Goal: Task Accomplishment & Management: Complete application form

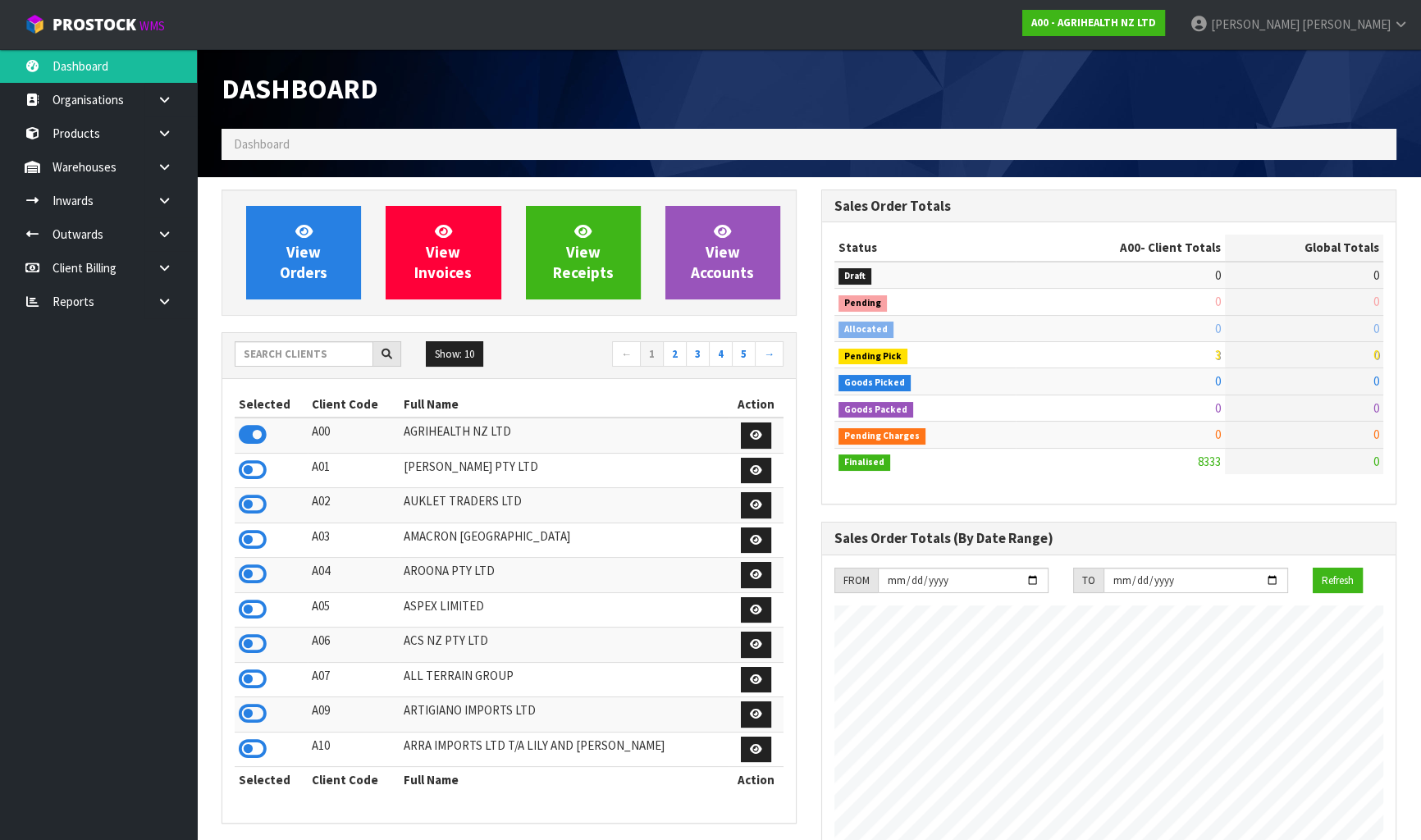
scroll to position [1241, 599]
click at [333, 356] on input "text" at bounding box center [303, 354] width 138 height 25
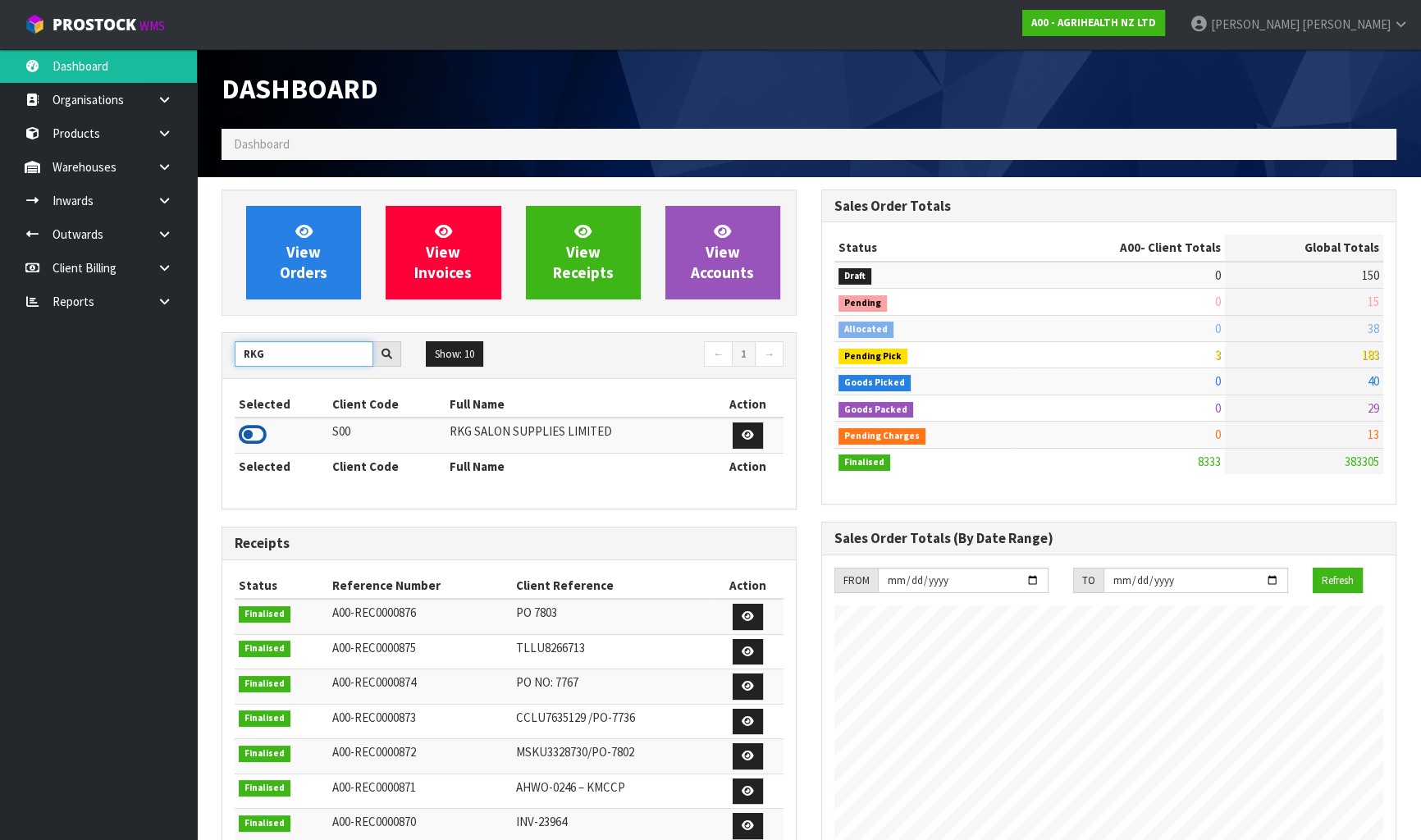
type input "RKG"
click at [257, 437] on icon at bounding box center [253, 435] width 28 height 24
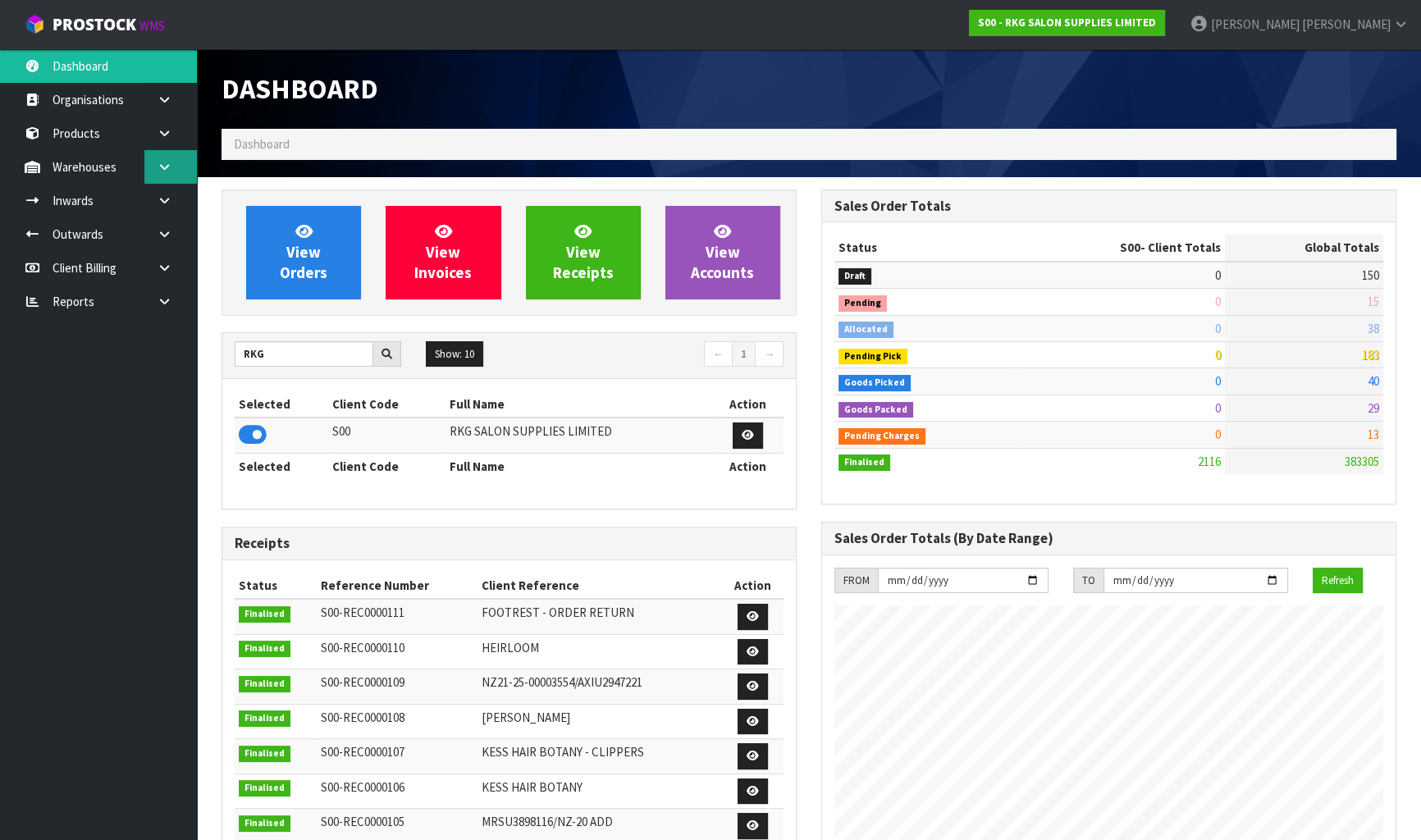
click at [173, 180] on link at bounding box center [170, 166] width 52 height 34
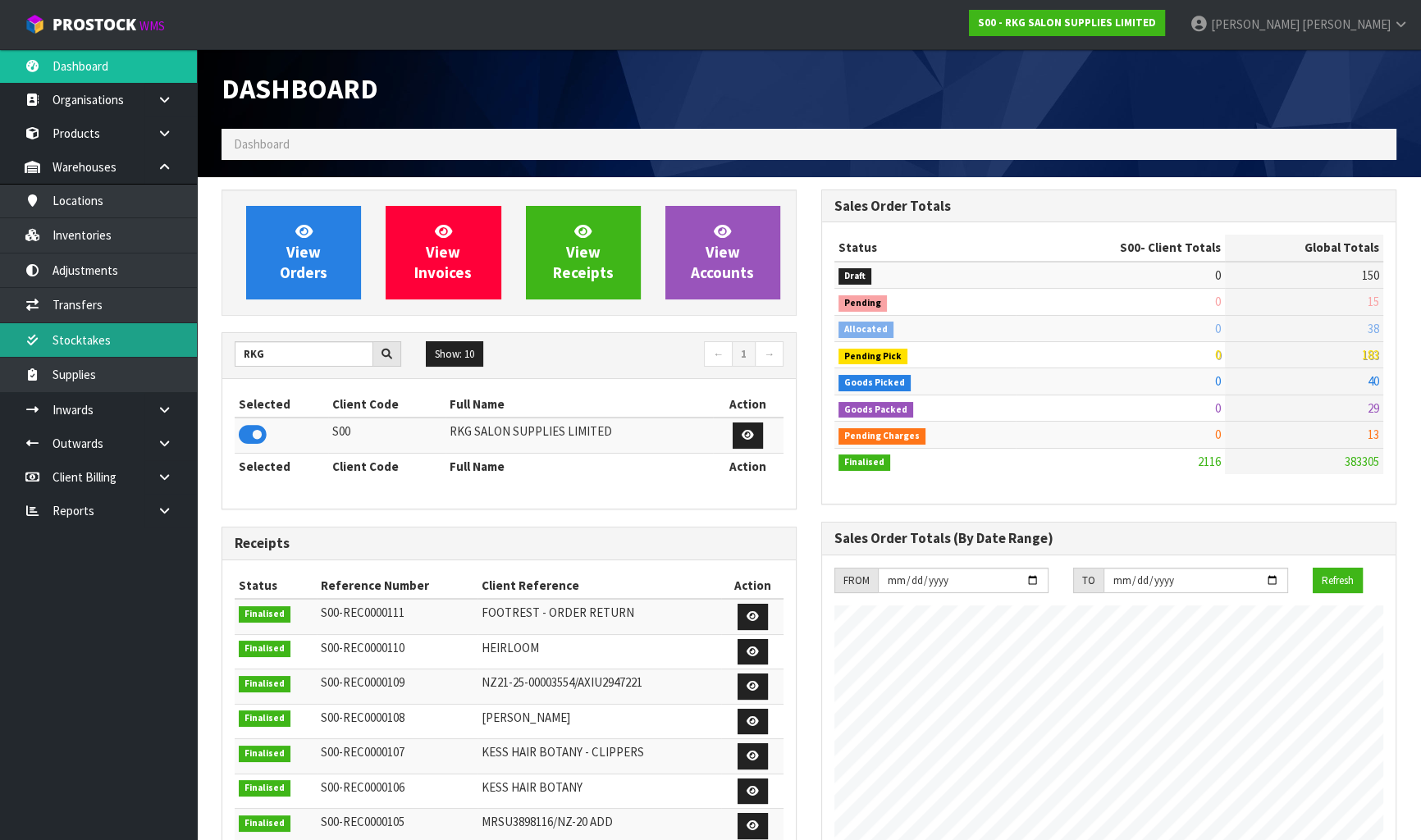
click at [116, 337] on link "Stocktakes" at bounding box center [98, 340] width 197 height 34
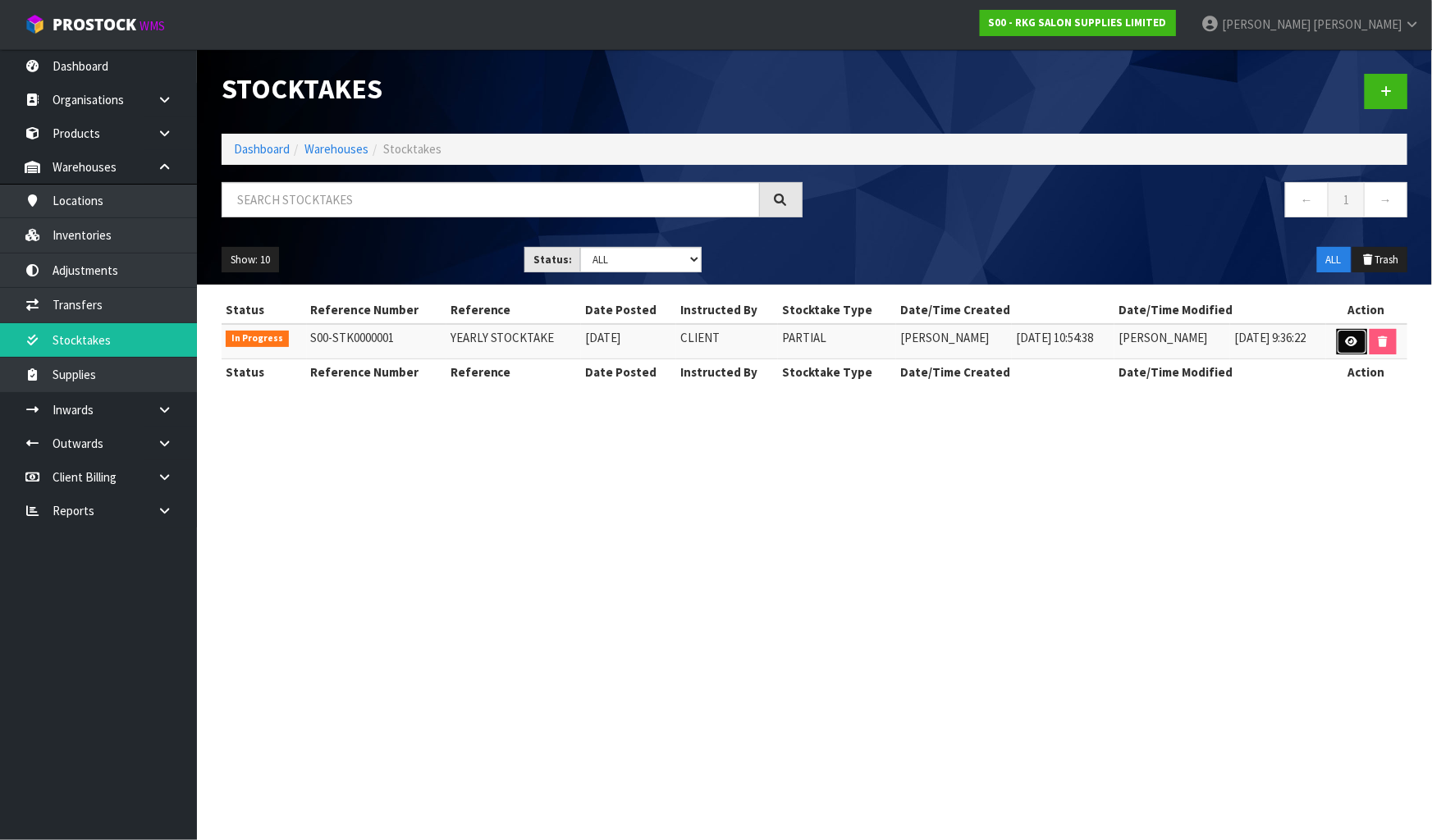
click at [1355, 337] on icon at bounding box center [1352, 342] width 13 height 11
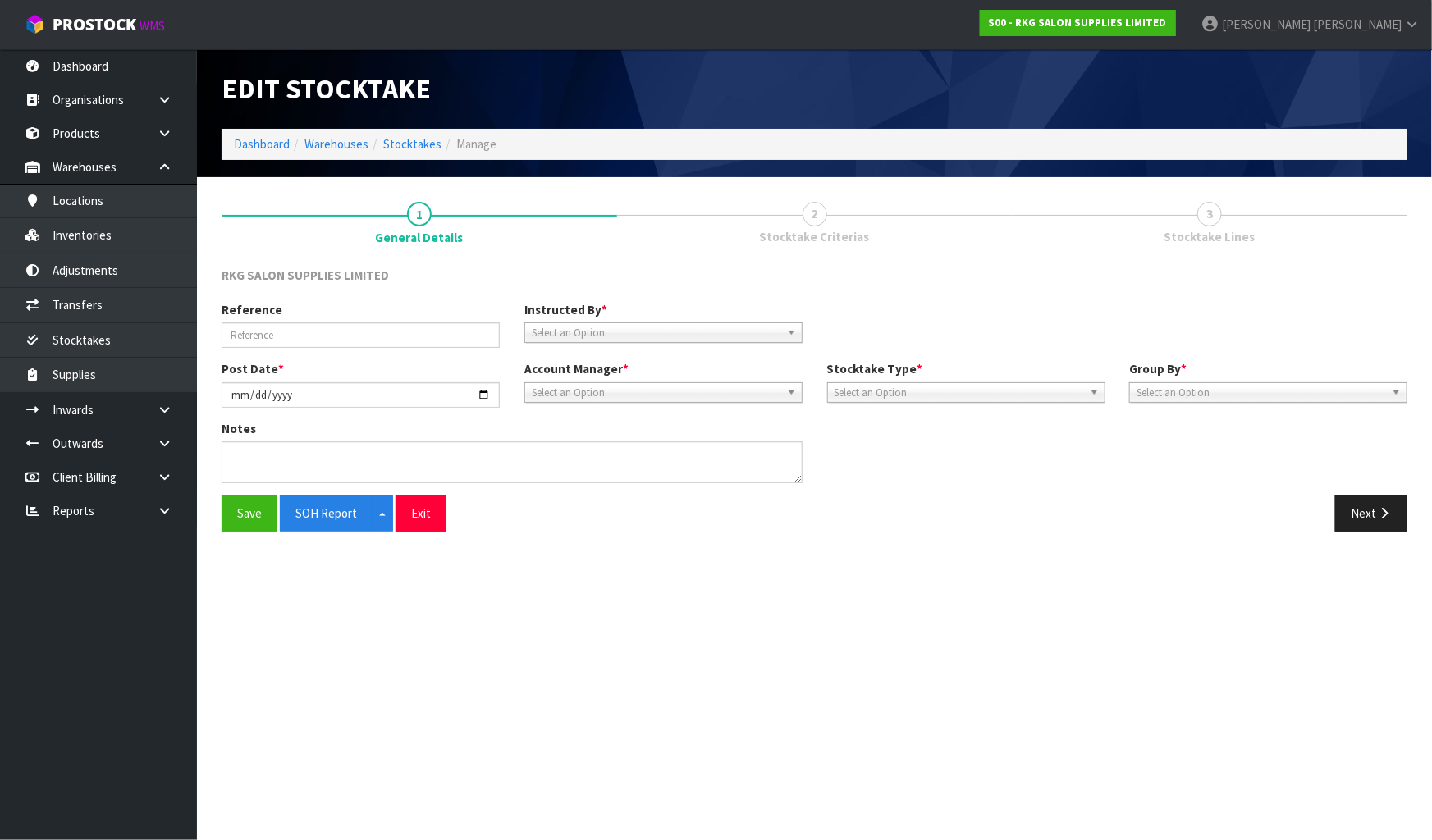
type input "YEARLY STOCKTAKE"
type input "2025-09-25"
click at [1399, 514] on button "Next" at bounding box center [1371, 513] width 73 height 35
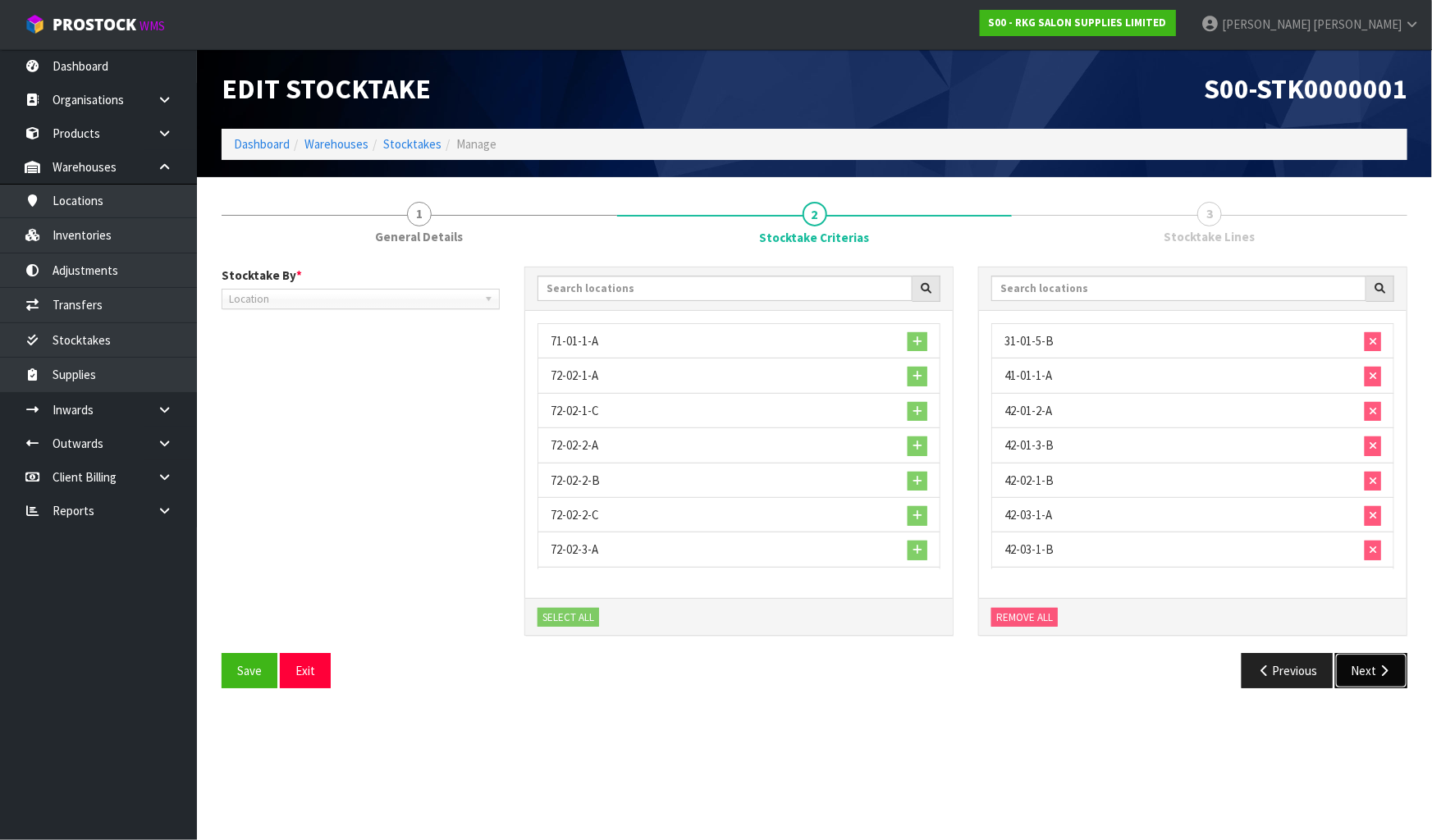
click at [1386, 672] on icon "button" at bounding box center [1385, 671] width 15 height 13
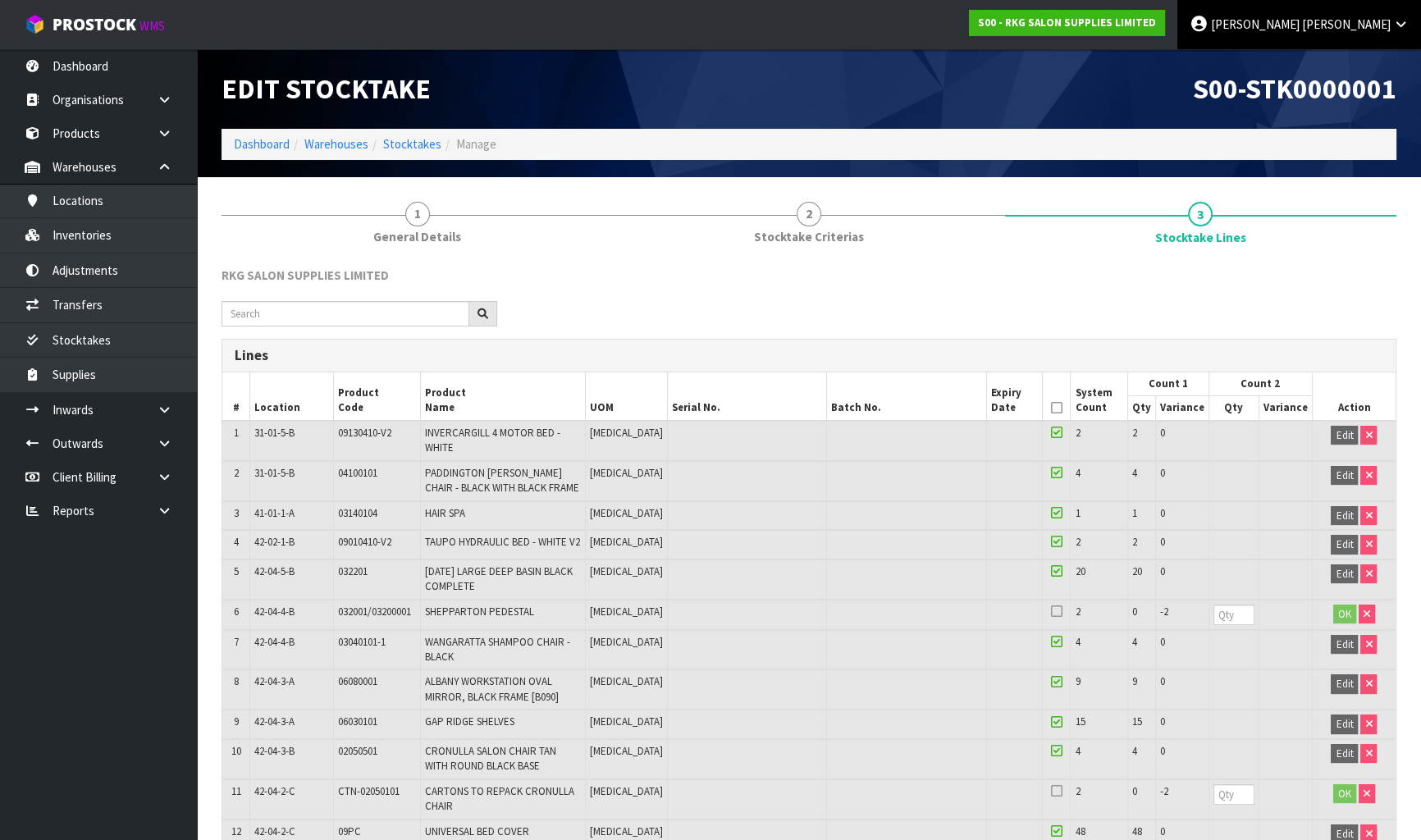
click at [1382, 34] on link "Karlene Christie" at bounding box center [1300, 24] width 244 height 49
click at [1372, 57] on link "Logout" at bounding box center [1356, 65] width 130 height 22
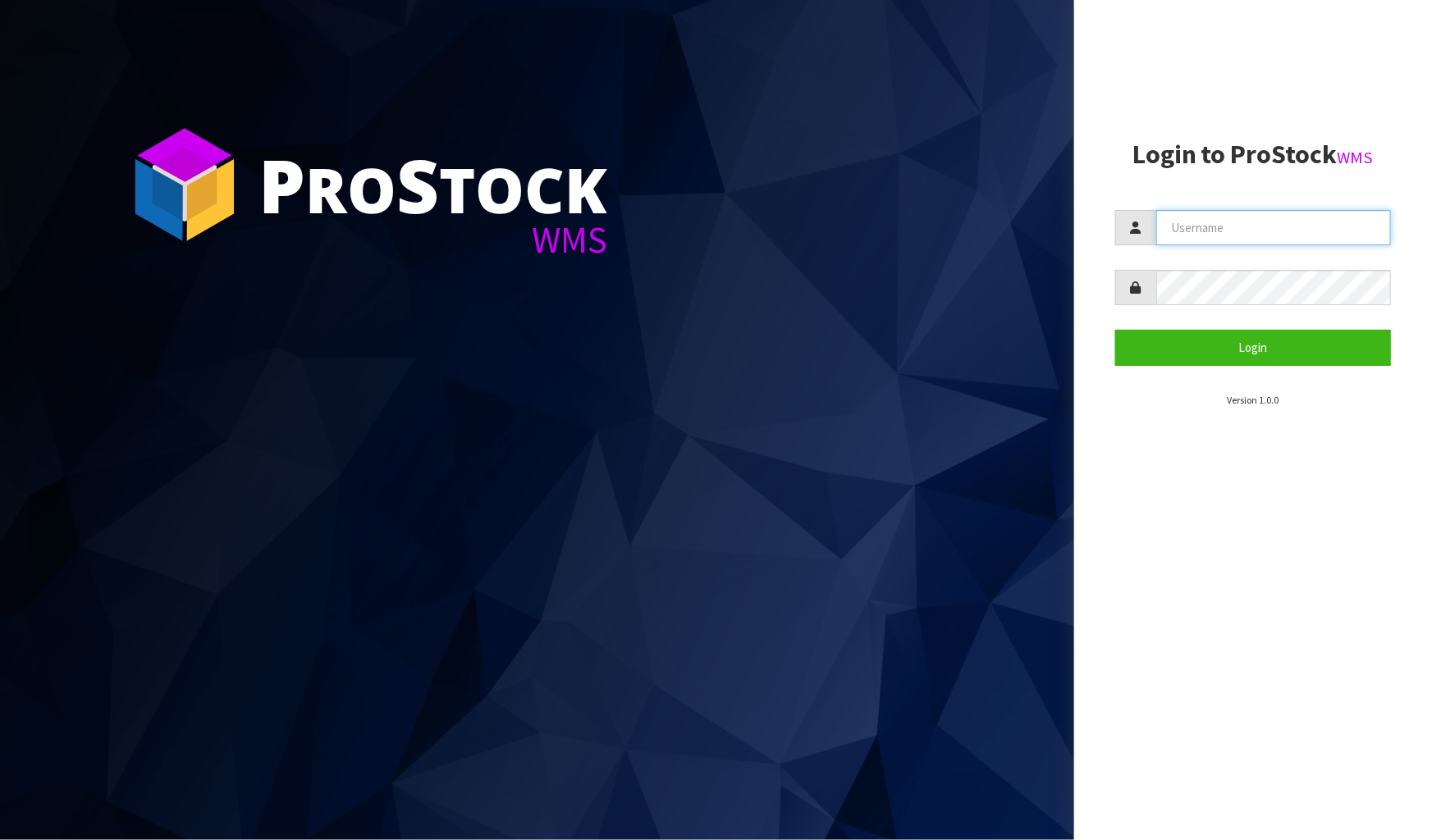
type input "[PERSON_NAME]"
drag, startPoint x: 1270, startPoint y: 224, endPoint x: 1128, endPoint y: 259, distance: 146.2
click at [1128, 259] on form "KARLENE Login" at bounding box center [1253, 287] width 276 height 155
type input "[PERSON_NAME]"
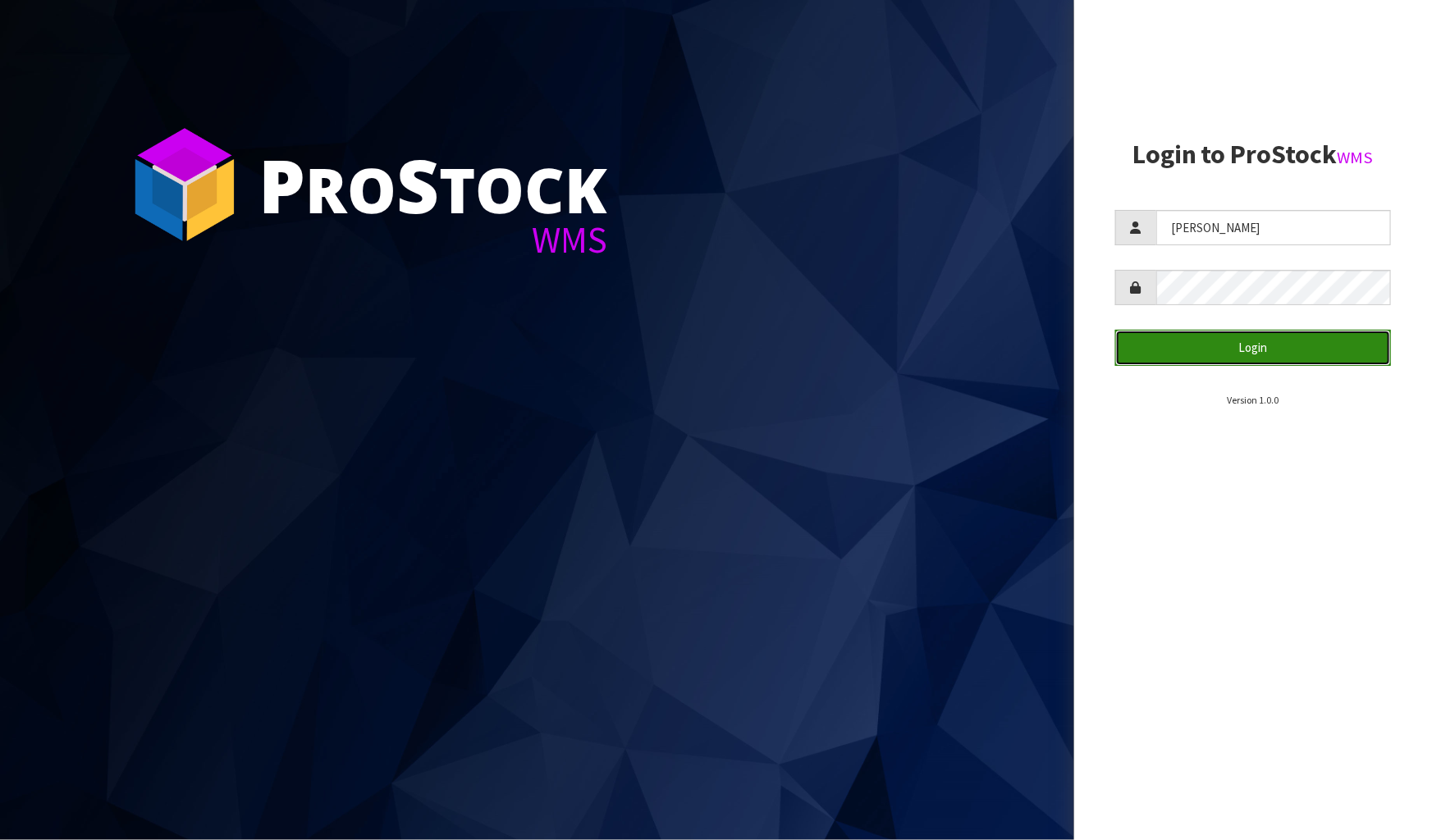
click at [1210, 347] on button "Login" at bounding box center [1253, 347] width 276 height 35
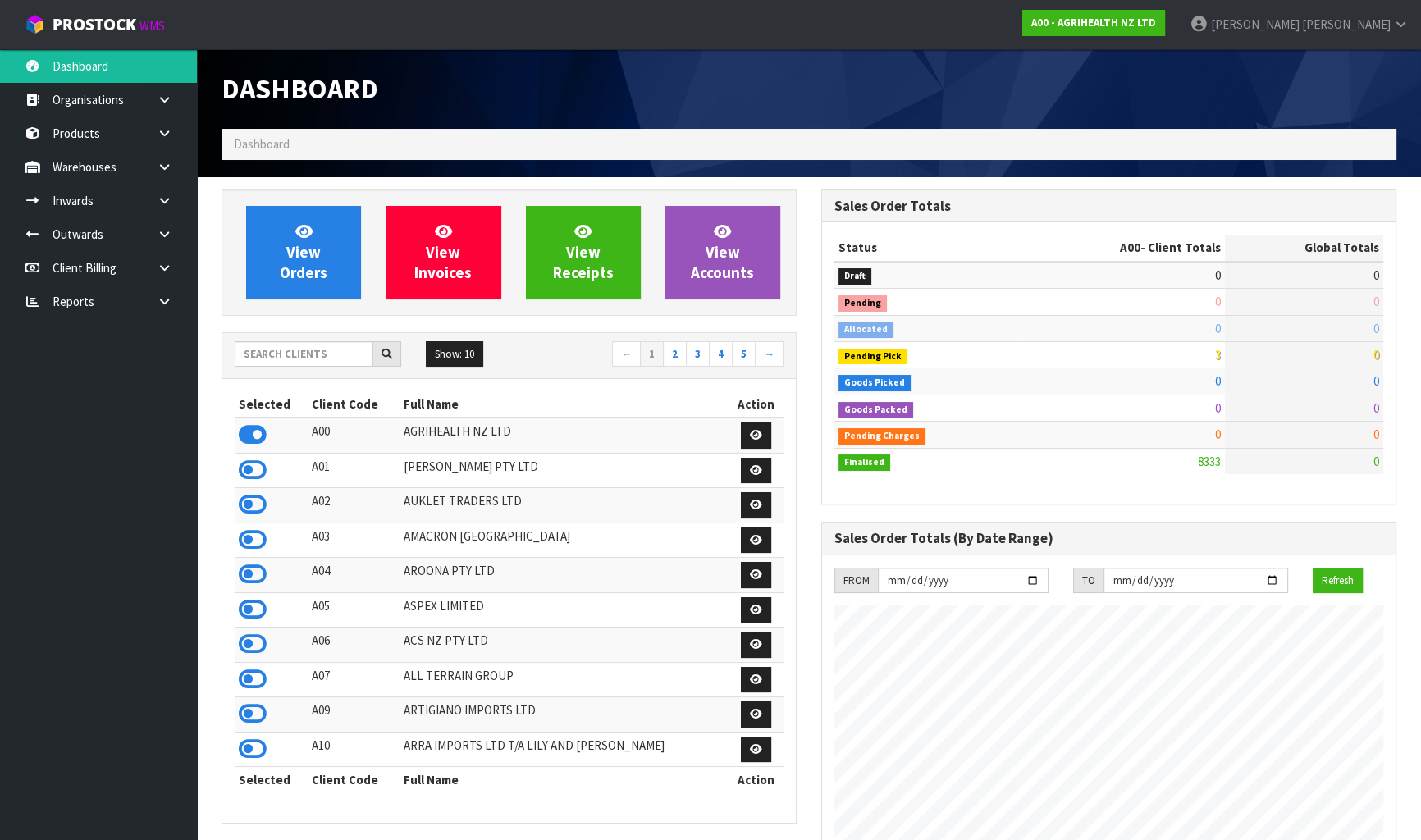
scroll to position [1241, 599]
click at [319, 357] on input "text" at bounding box center [303, 354] width 138 height 25
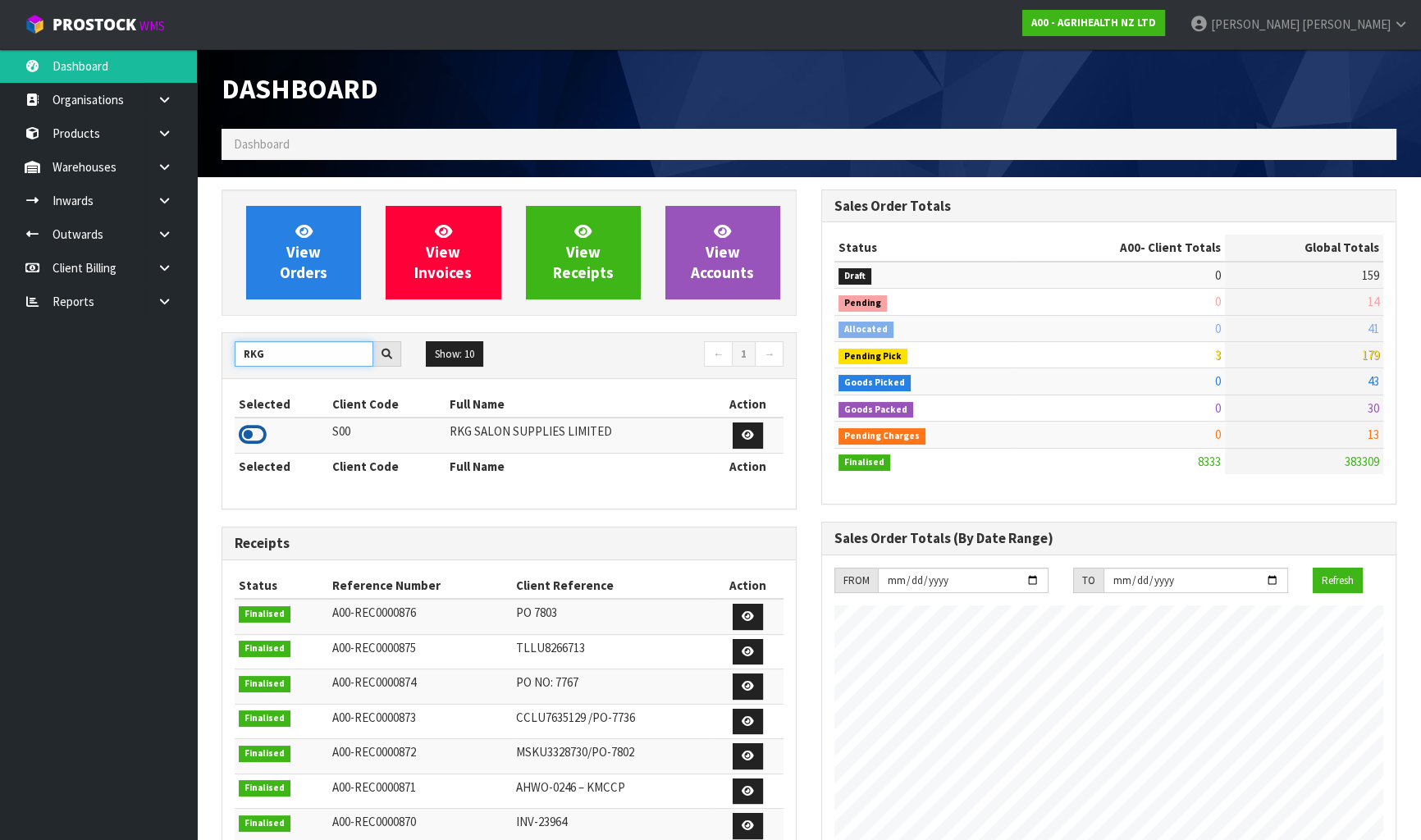
type input "RKG"
click at [257, 435] on icon at bounding box center [253, 435] width 28 height 24
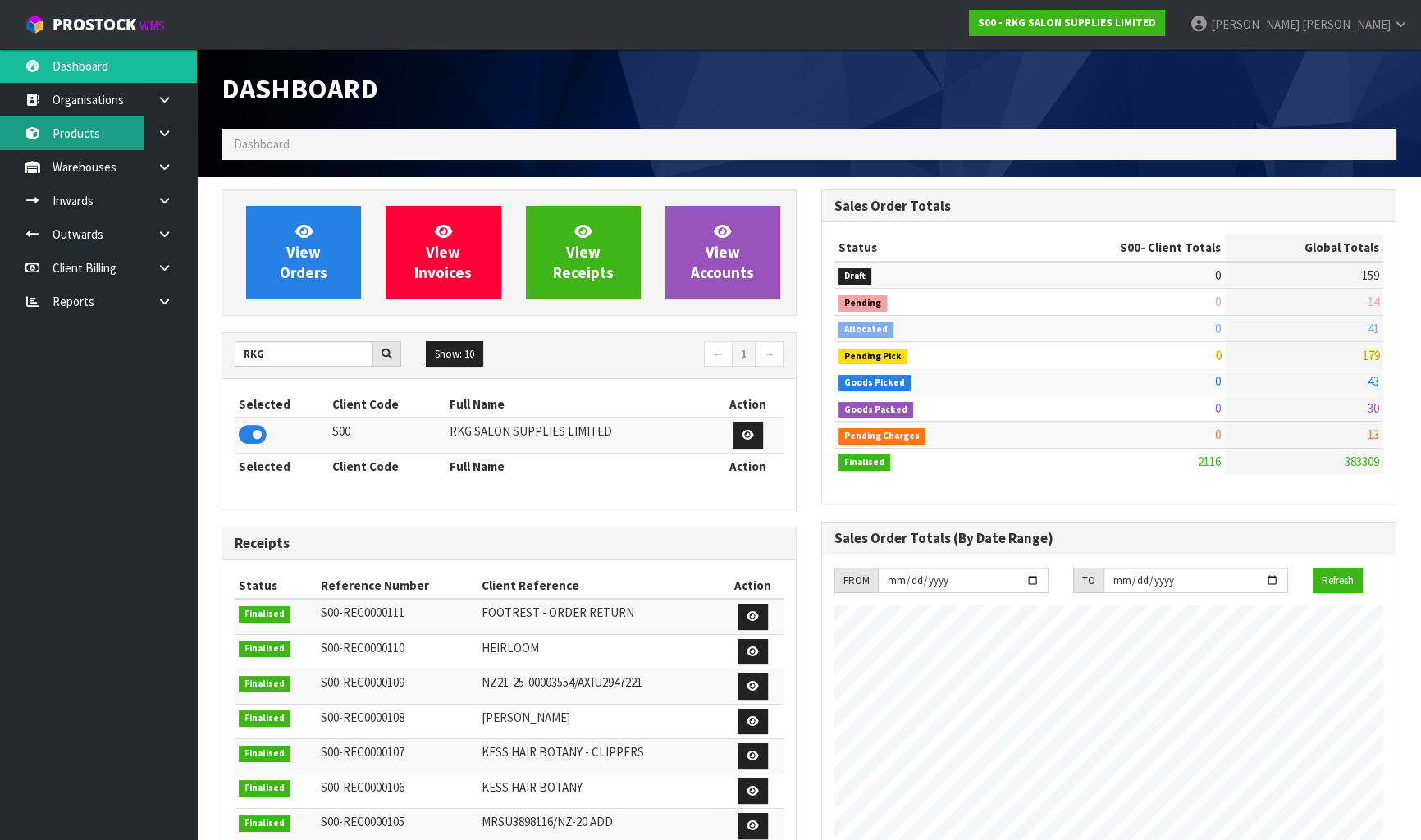
click at [131, 142] on link "Products" at bounding box center [98, 133] width 197 height 34
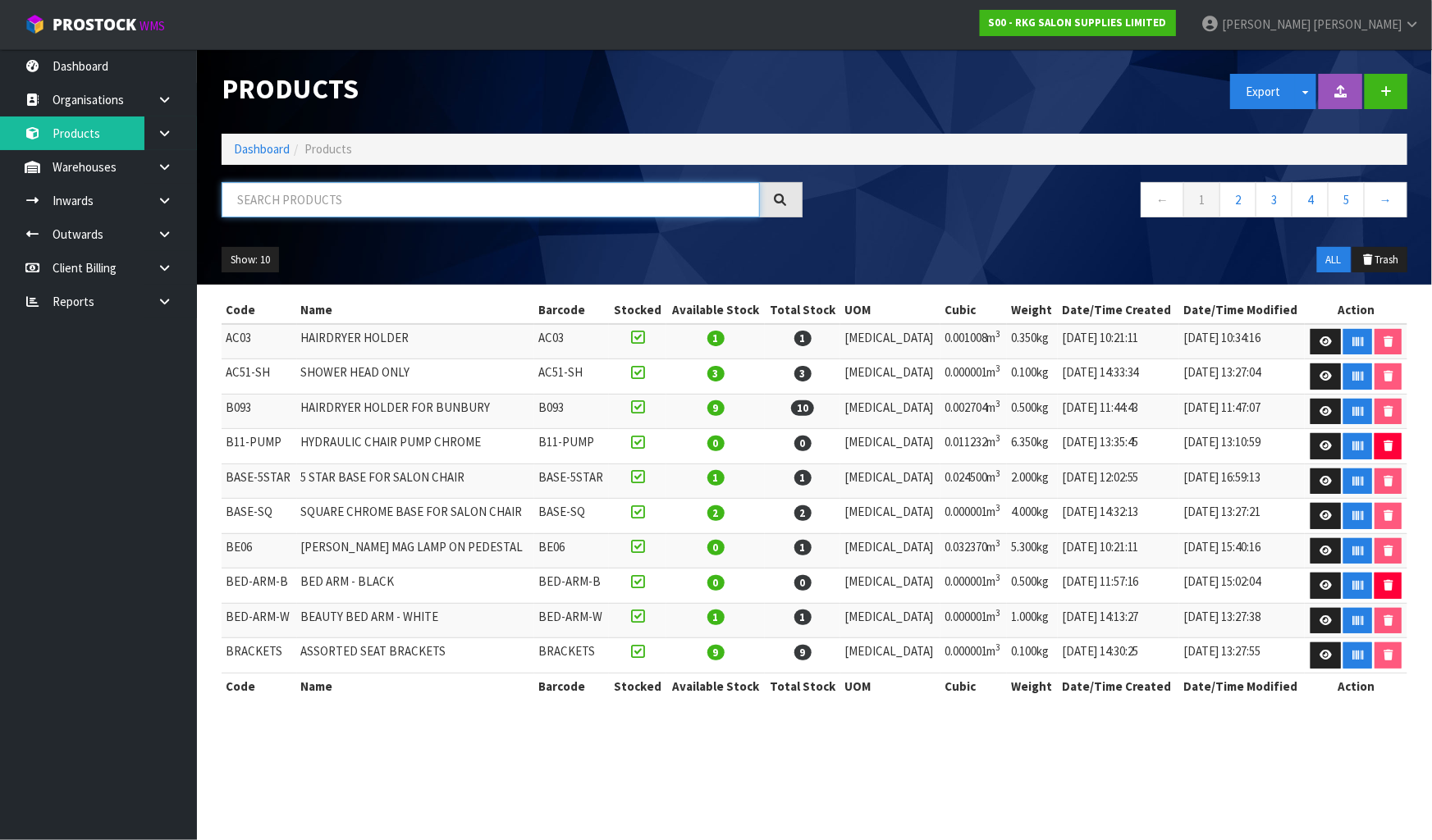
click at [328, 205] on input "text" at bounding box center [491, 199] width 538 height 35
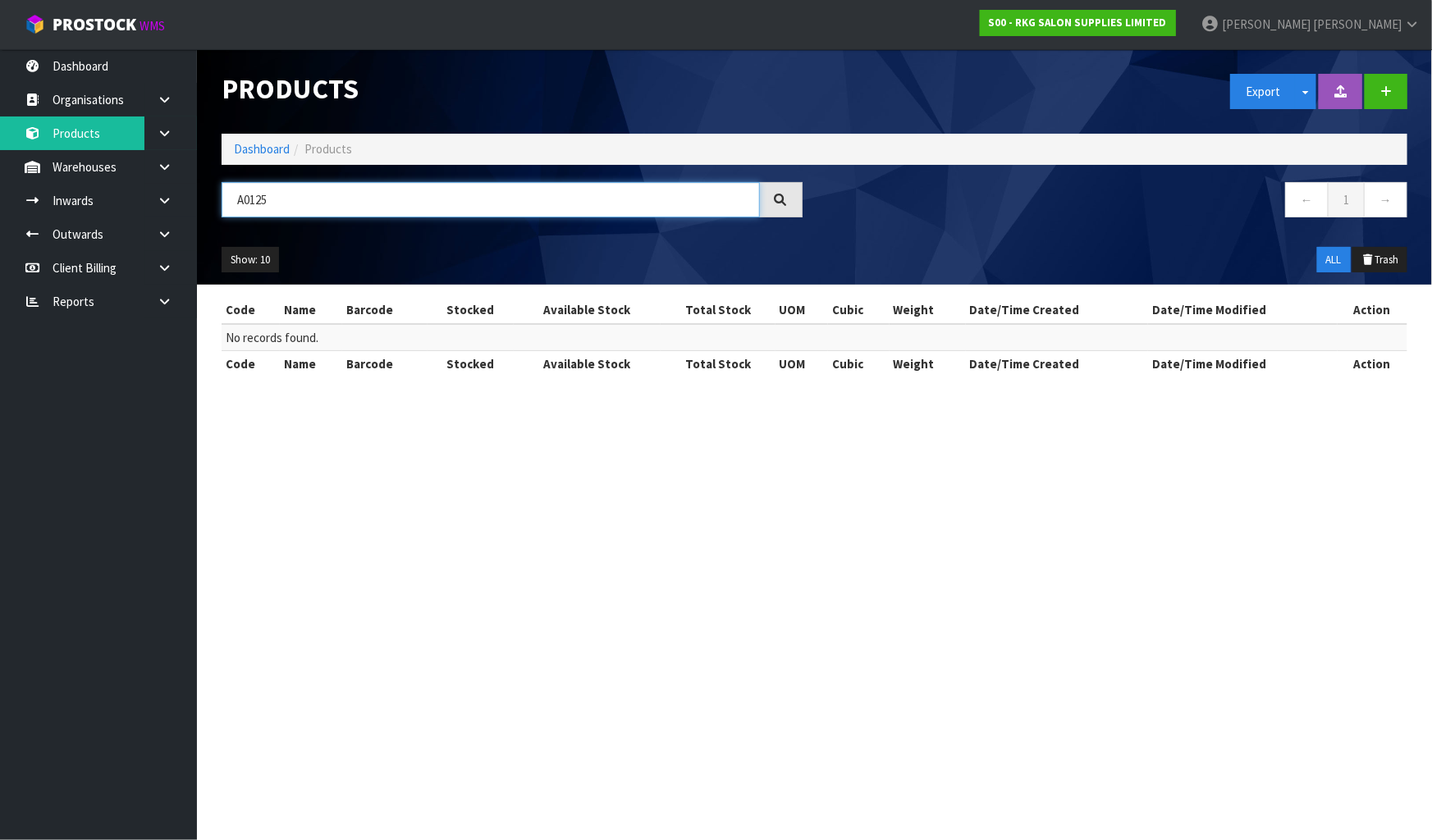
click at [243, 199] on input "A0125" at bounding box center [491, 199] width 538 height 35
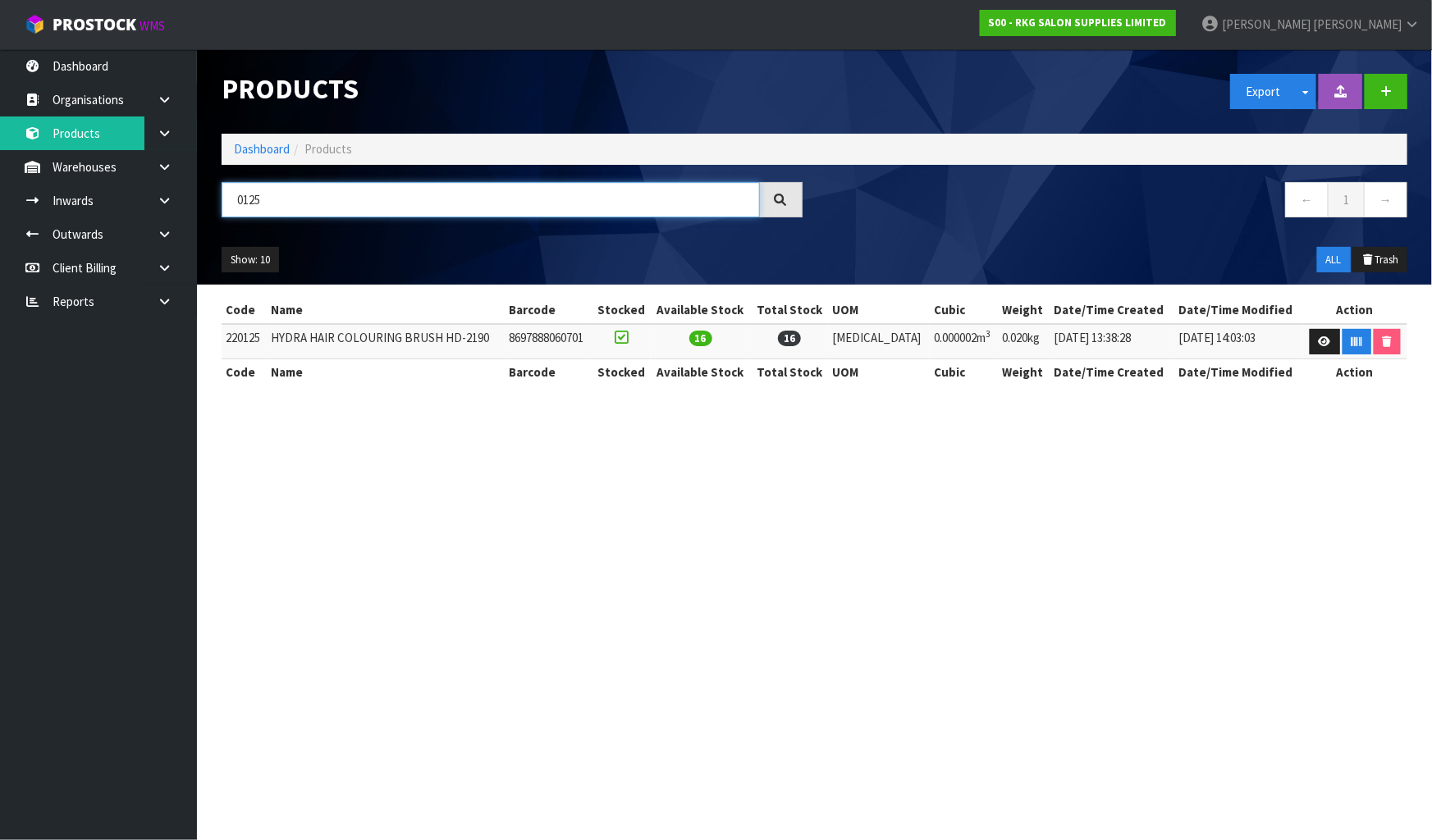
click at [303, 196] on input "0125" at bounding box center [491, 199] width 538 height 35
type input "0"
click at [237, 199] on input "0215-PC" at bounding box center [491, 199] width 538 height 35
type input "0215-PC"
click at [259, 337] on td "0215-PC" at bounding box center [248, 342] width 52 height 35
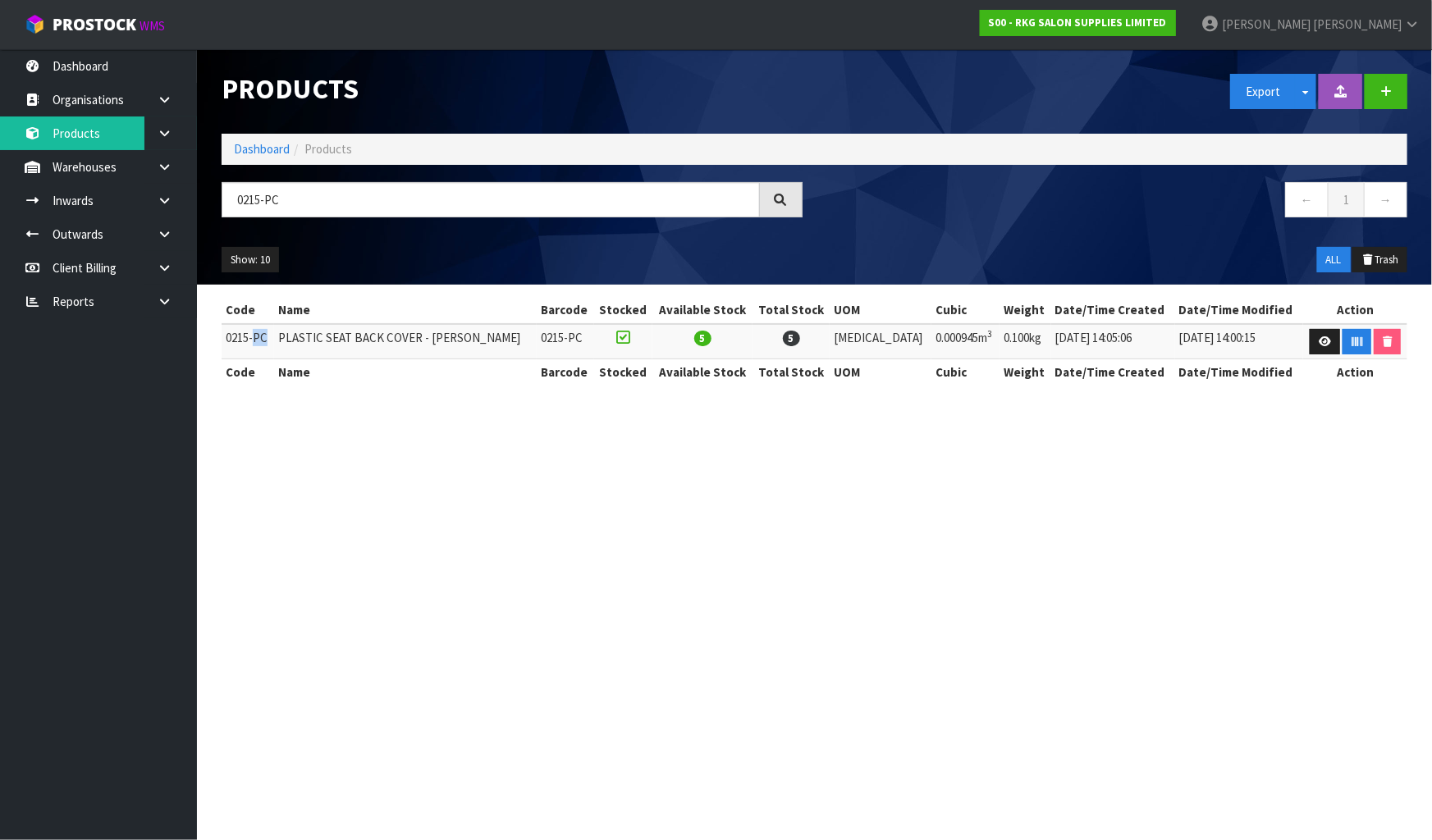
click at [259, 337] on td "0215-PC" at bounding box center [248, 342] width 52 height 35
click at [259, 338] on td "0215-PC" at bounding box center [248, 342] width 52 height 35
copy tr "0215-PC"
click at [172, 174] on link at bounding box center [170, 166] width 52 height 34
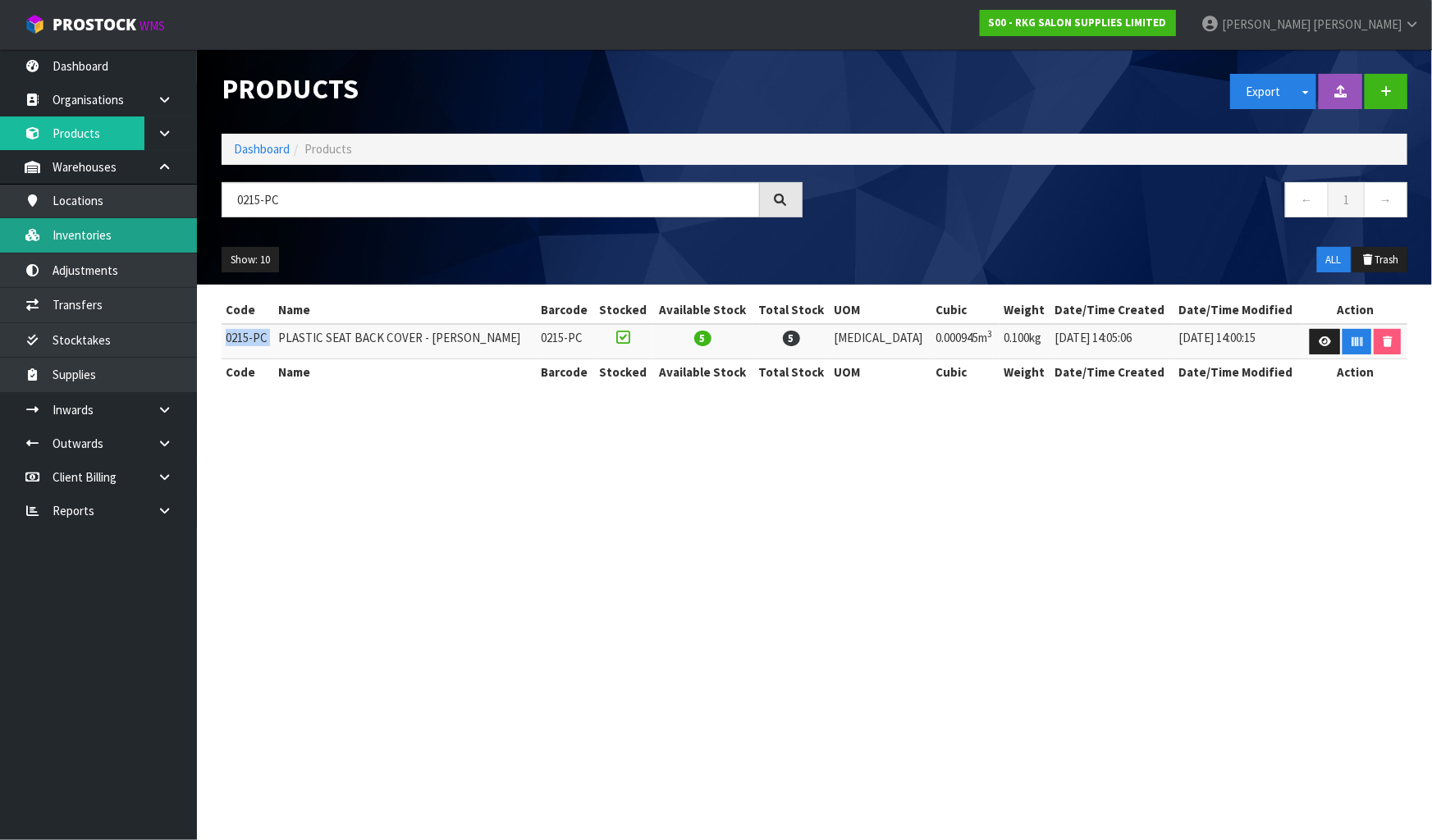
click at [140, 240] on link "Inventories" at bounding box center [98, 235] width 197 height 34
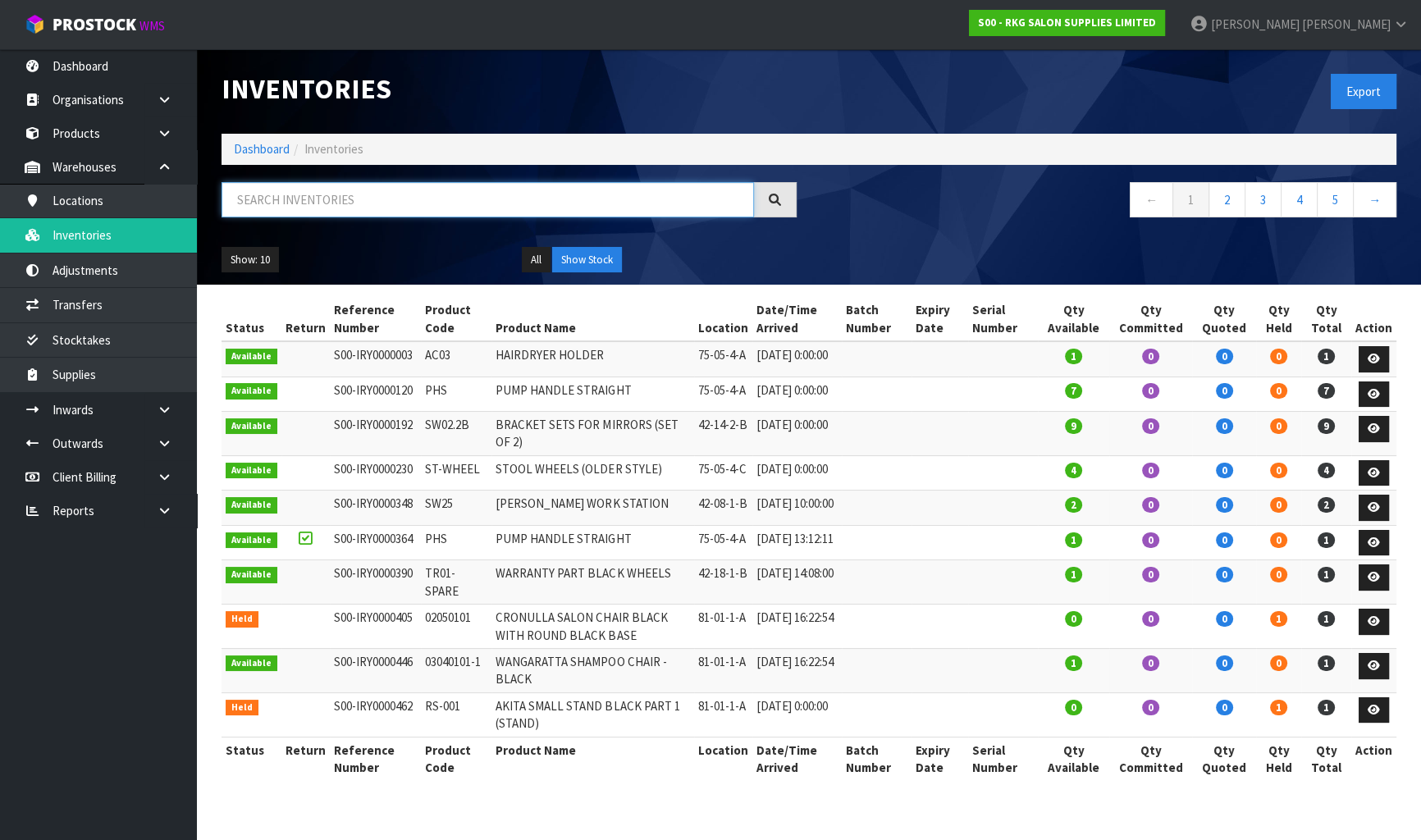
click at [282, 203] on input "text" at bounding box center [488, 199] width 532 height 35
paste input "0215-PC"
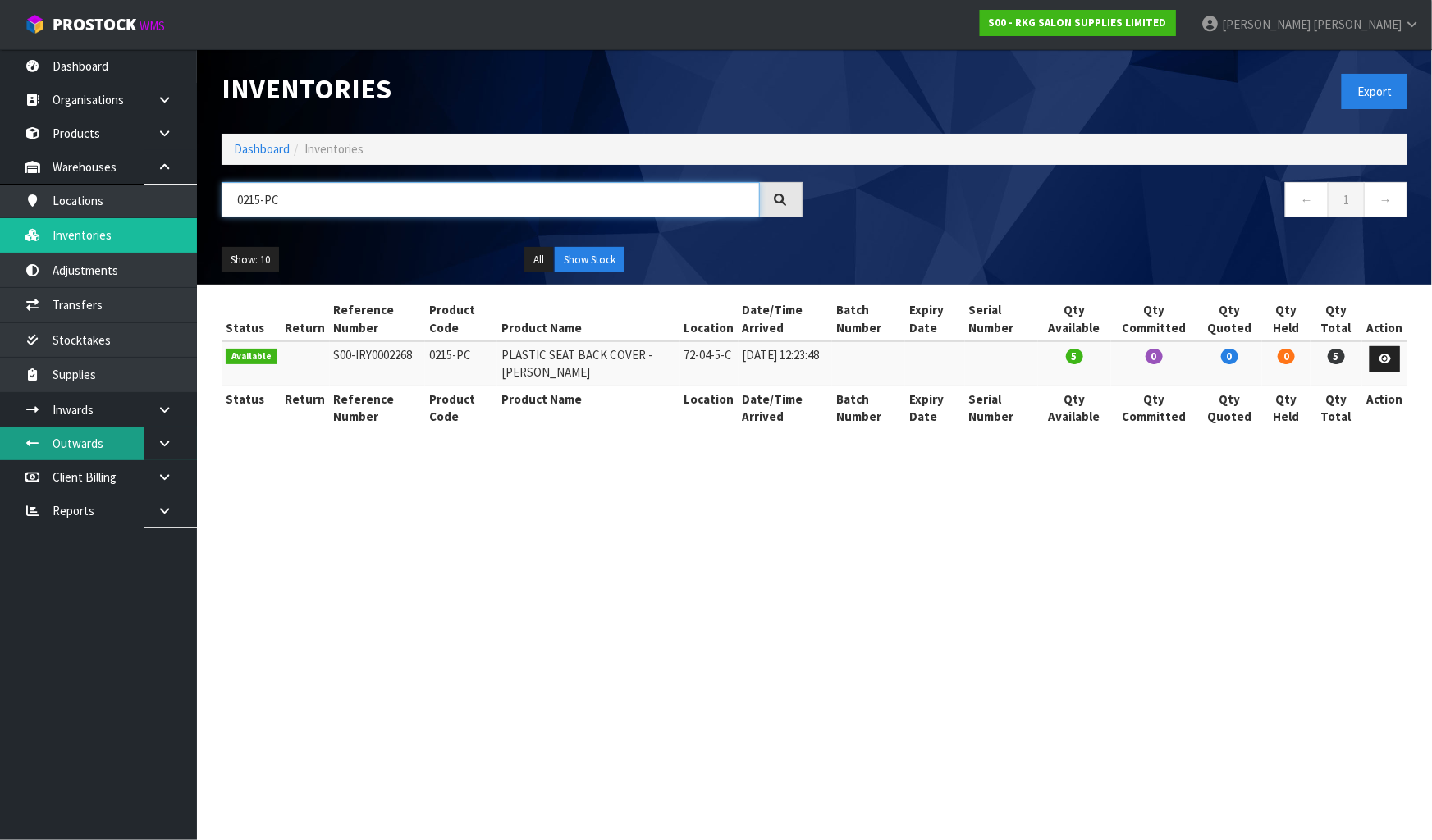
type input "0215-PC"
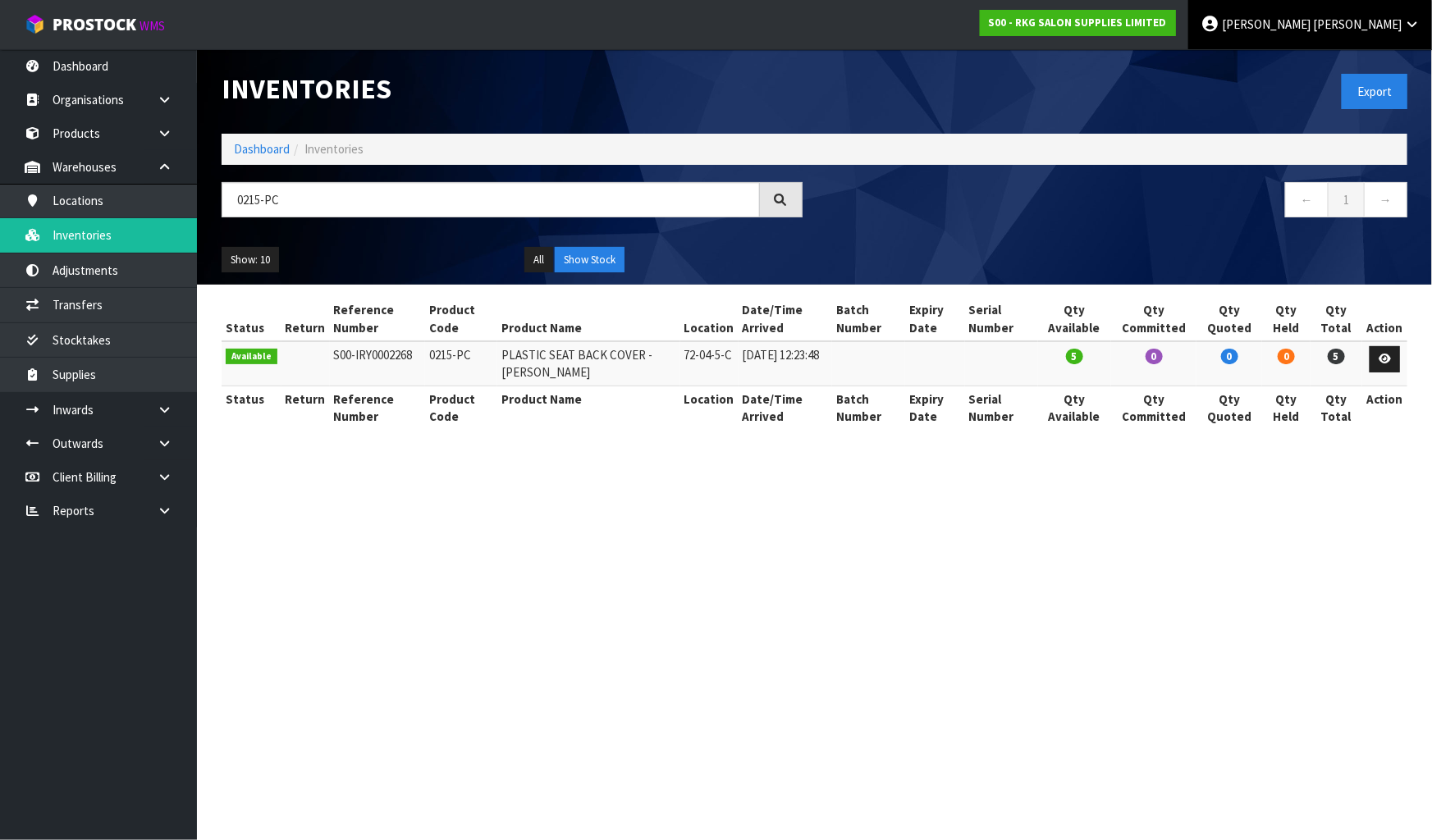
click at [1367, 36] on link "Karlene Christie" at bounding box center [1311, 24] width 244 height 49
click at [1358, 60] on link "Logout" at bounding box center [1367, 65] width 130 height 22
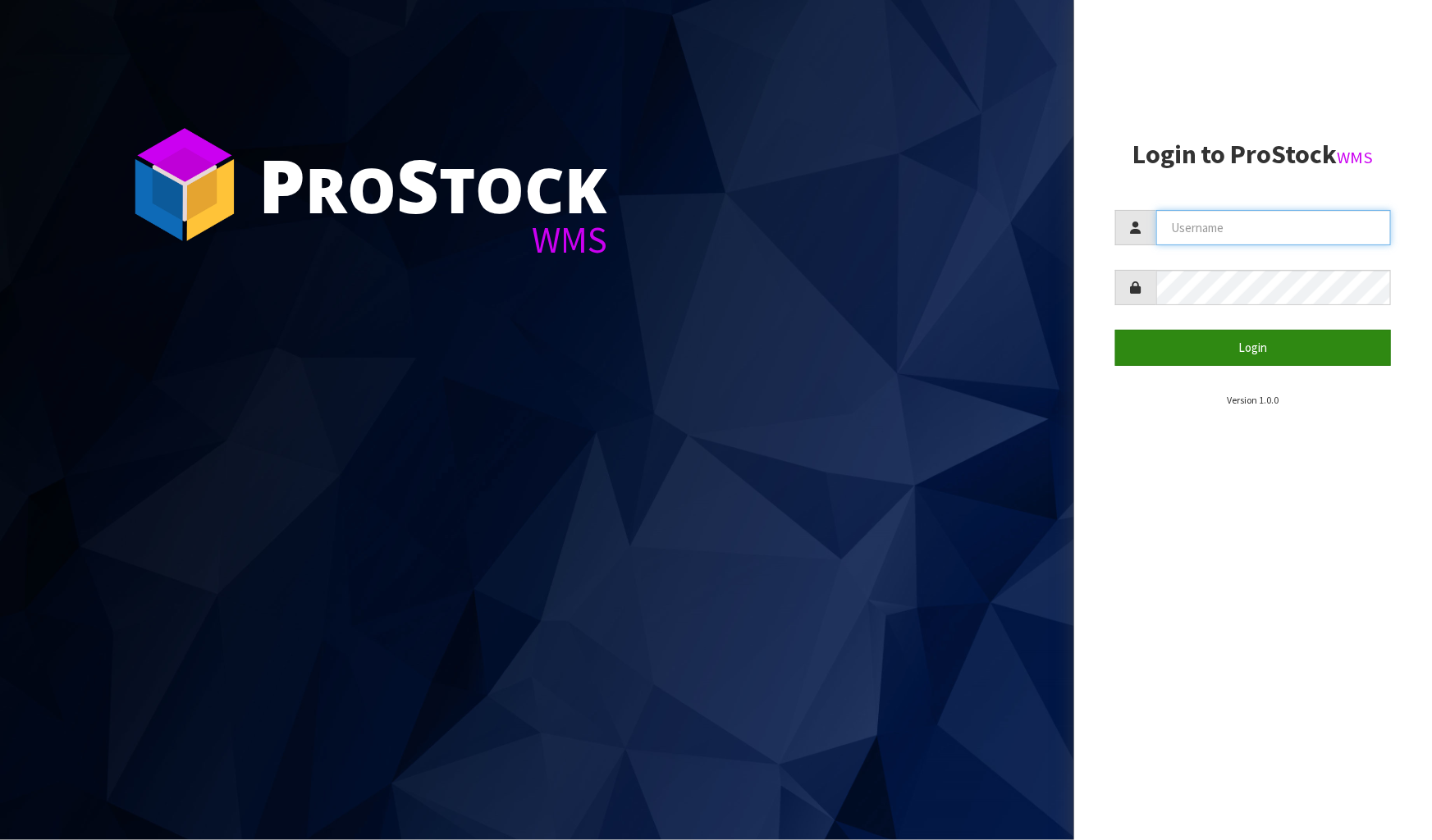
type input "[PERSON_NAME]"
click at [1264, 345] on button "Login" at bounding box center [1253, 347] width 276 height 35
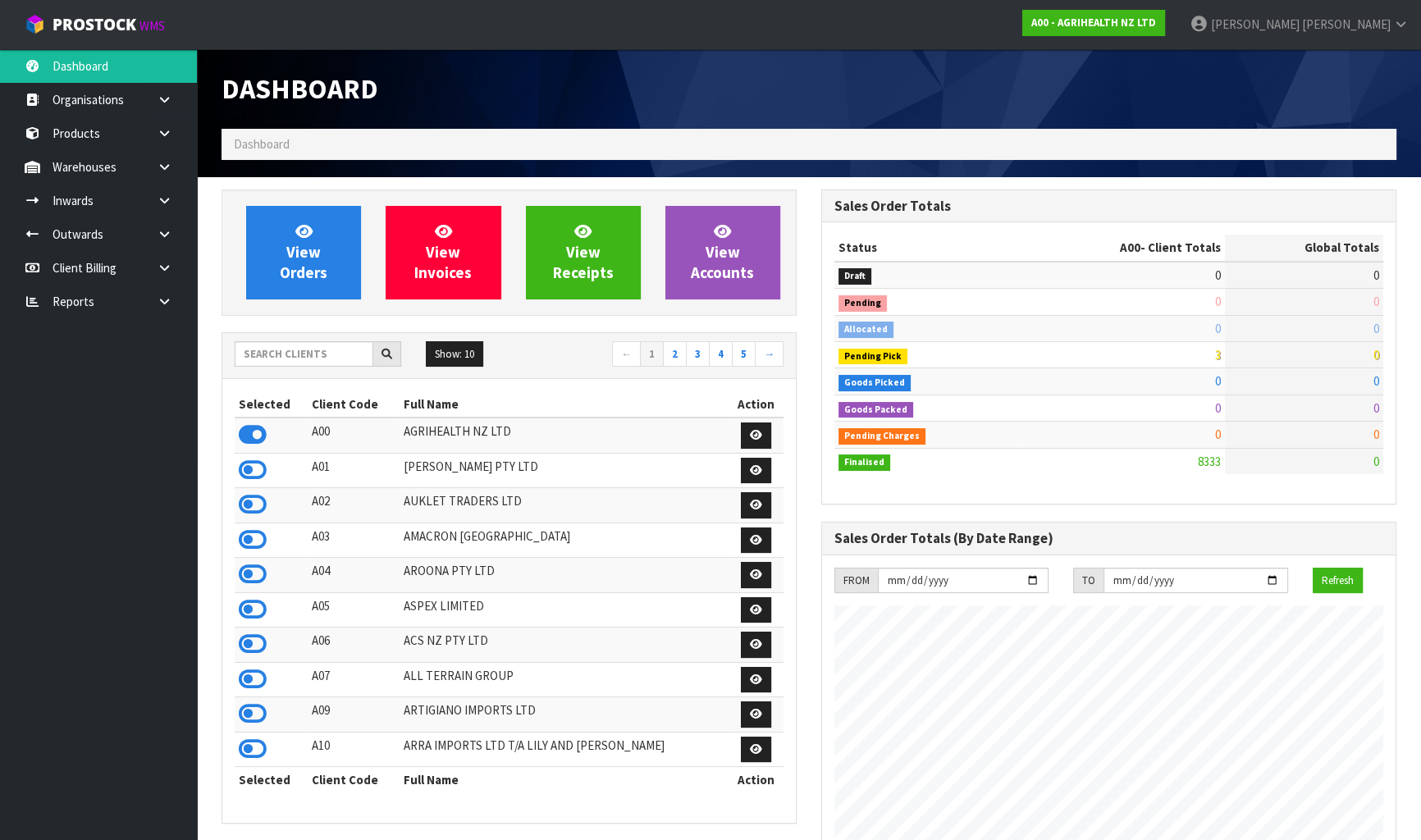
scroll to position [1241, 599]
click at [287, 345] on input "text" at bounding box center [303, 354] width 138 height 25
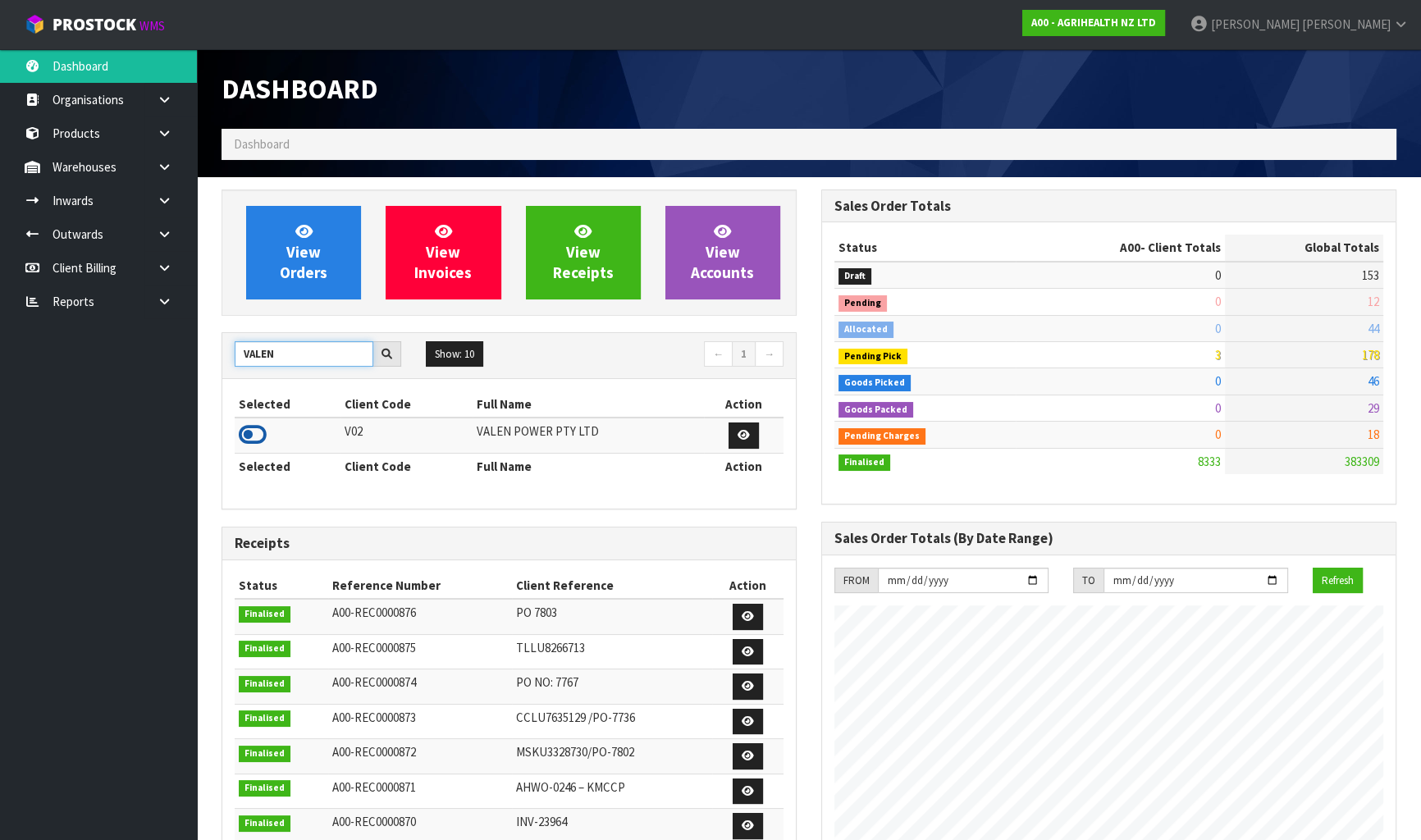
type input "VALEN"
click at [261, 435] on icon at bounding box center [253, 435] width 28 height 24
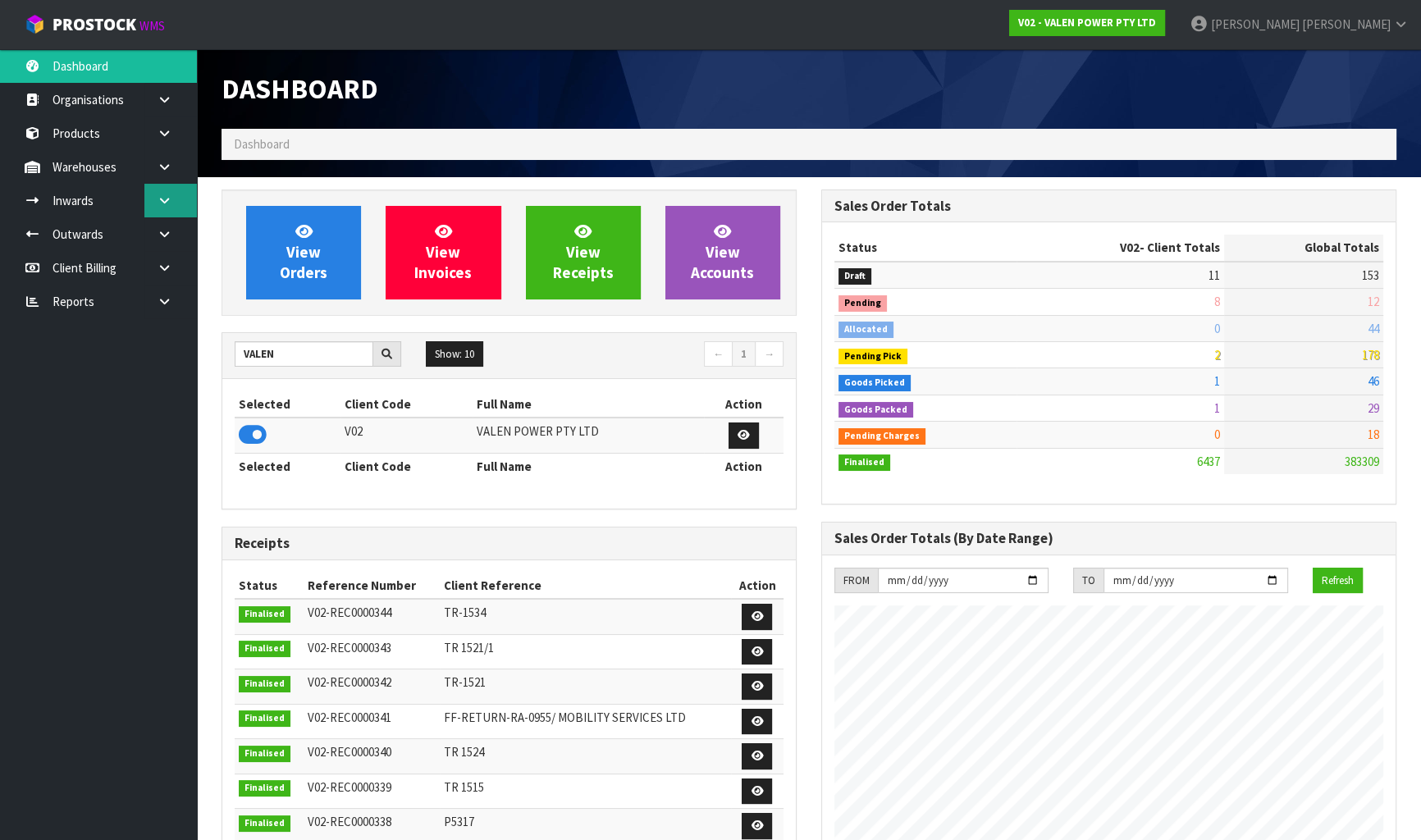
click at [167, 214] on link at bounding box center [170, 200] width 52 height 34
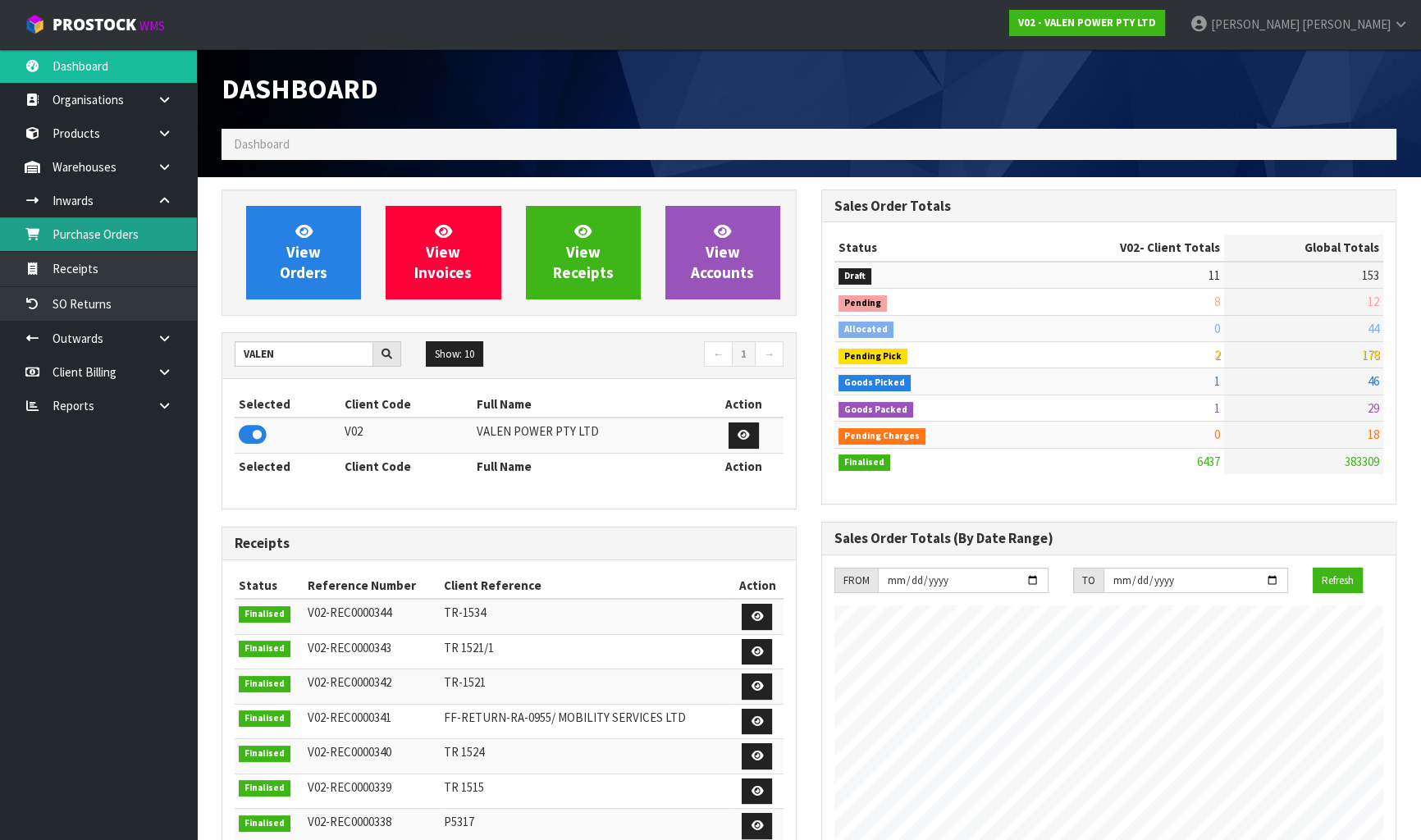
click at [143, 229] on link "Purchase Orders" at bounding box center [98, 234] width 197 height 34
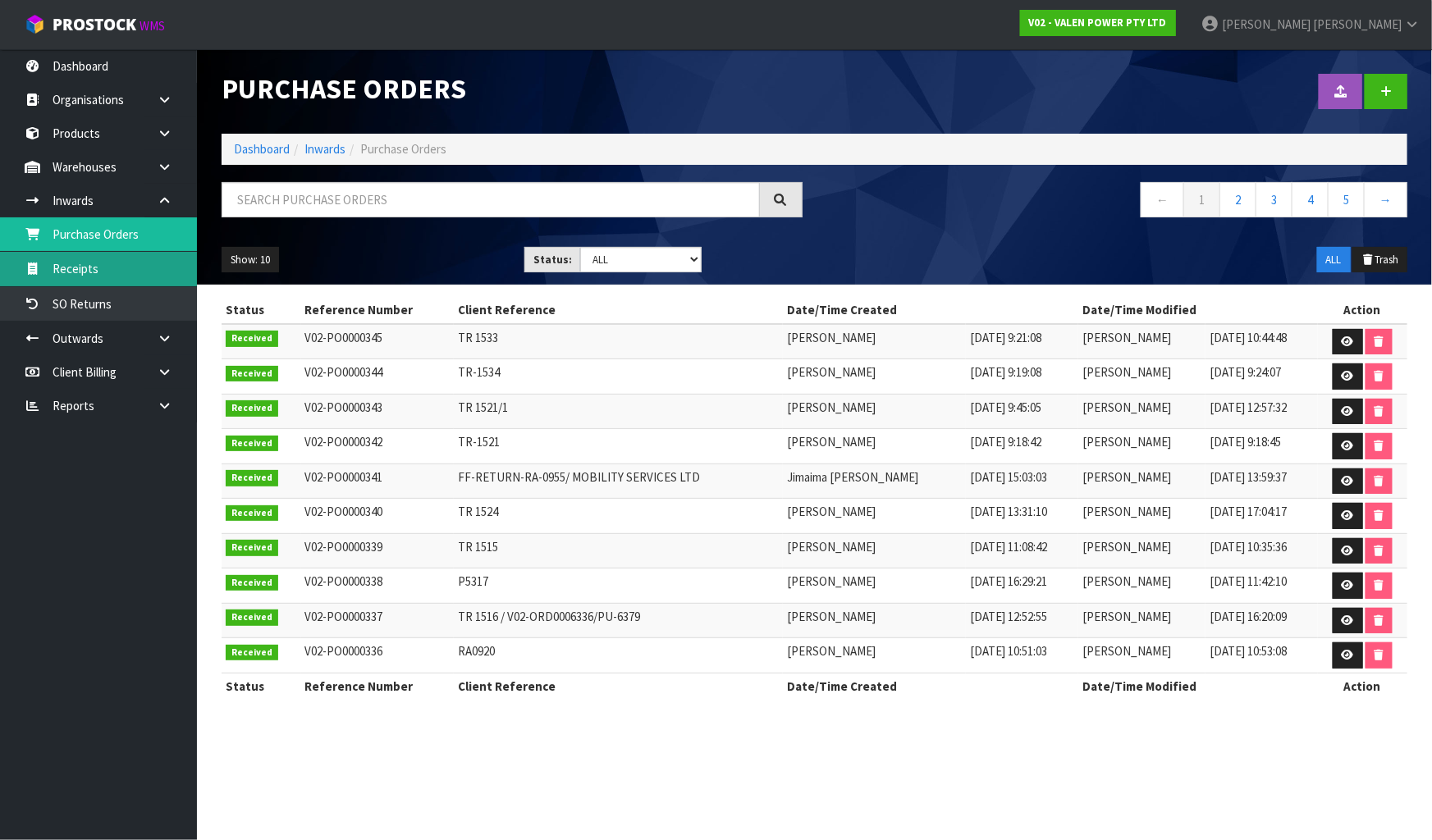
click at [141, 260] on link "Receipts" at bounding box center [98, 268] width 197 height 34
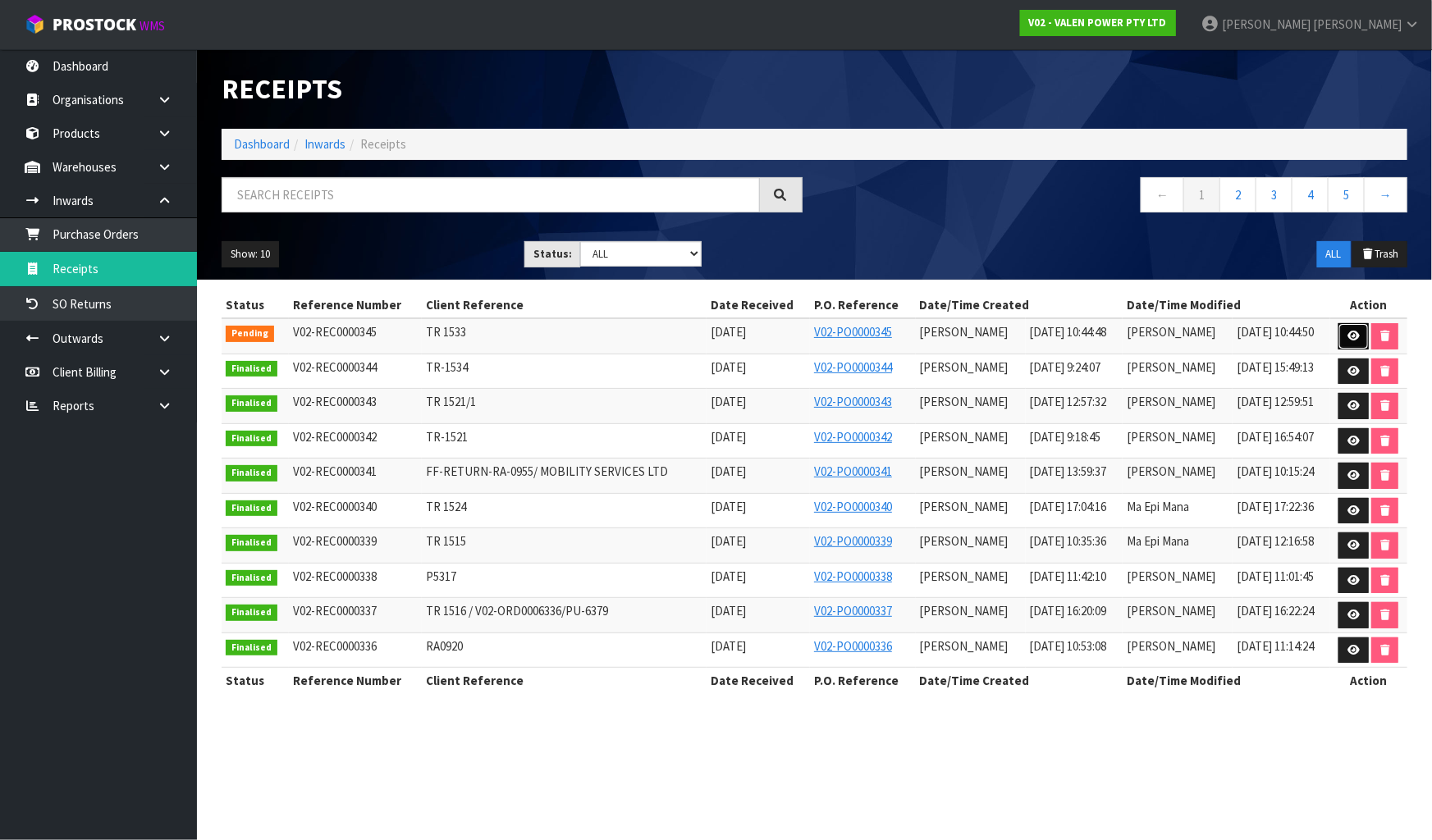
click at [1355, 331] on icon at bounding box center [1354, 336] width 13 height 11
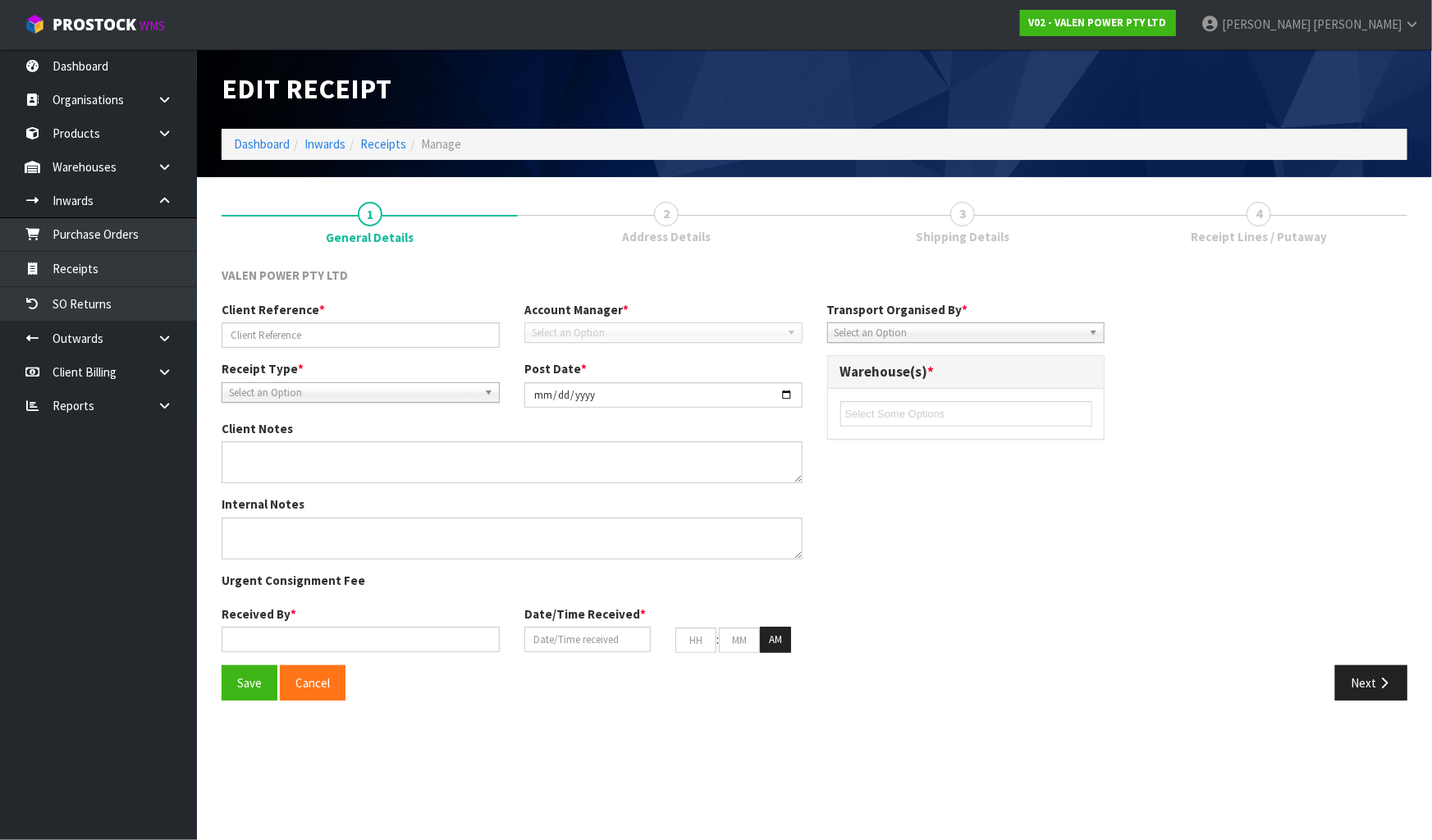
type input "TR 1533"
type input "[DATE]"
type input "[PERSON_NAME]"
type input "[DATE]"
type input "10"
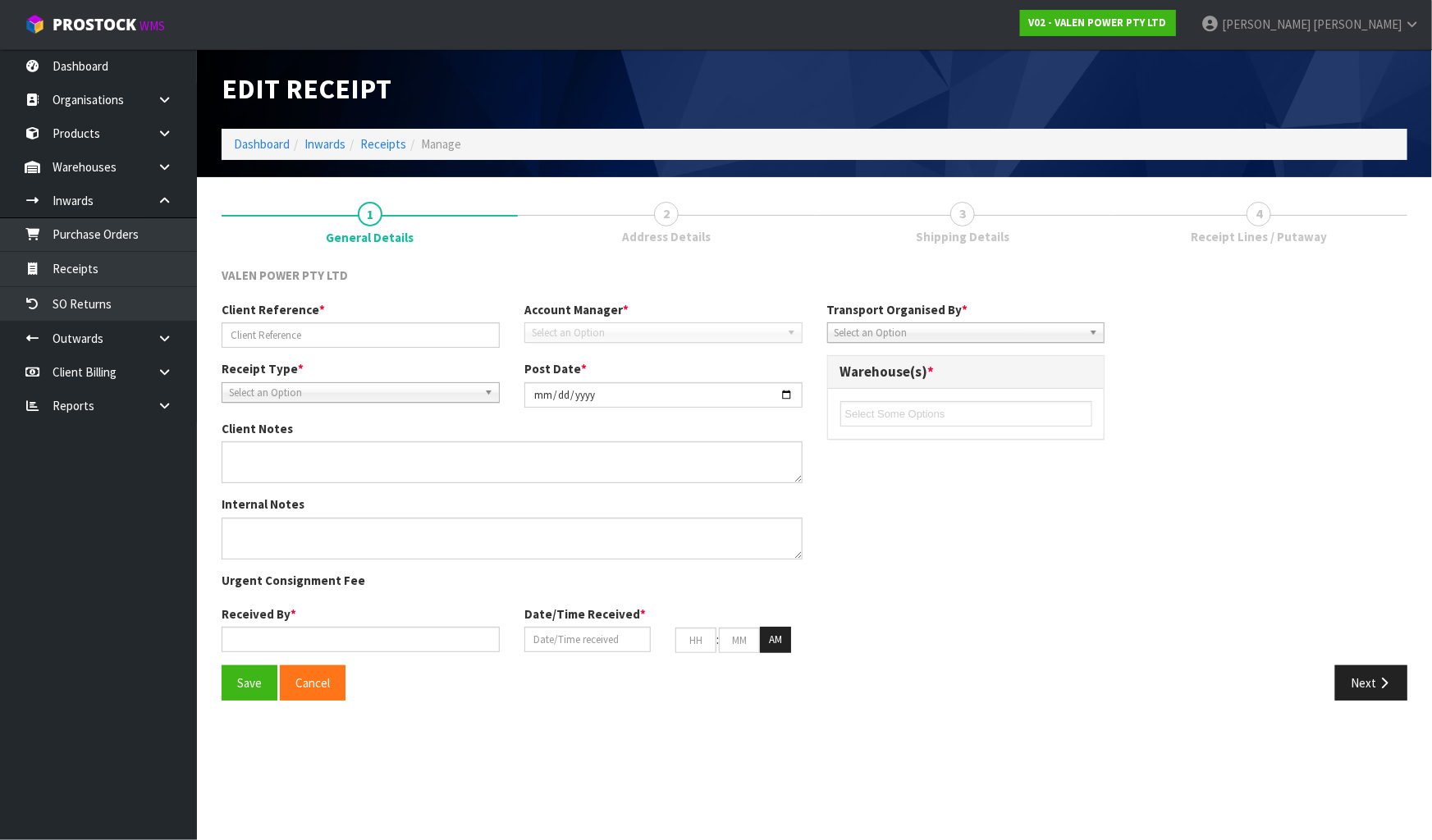
type input "44"
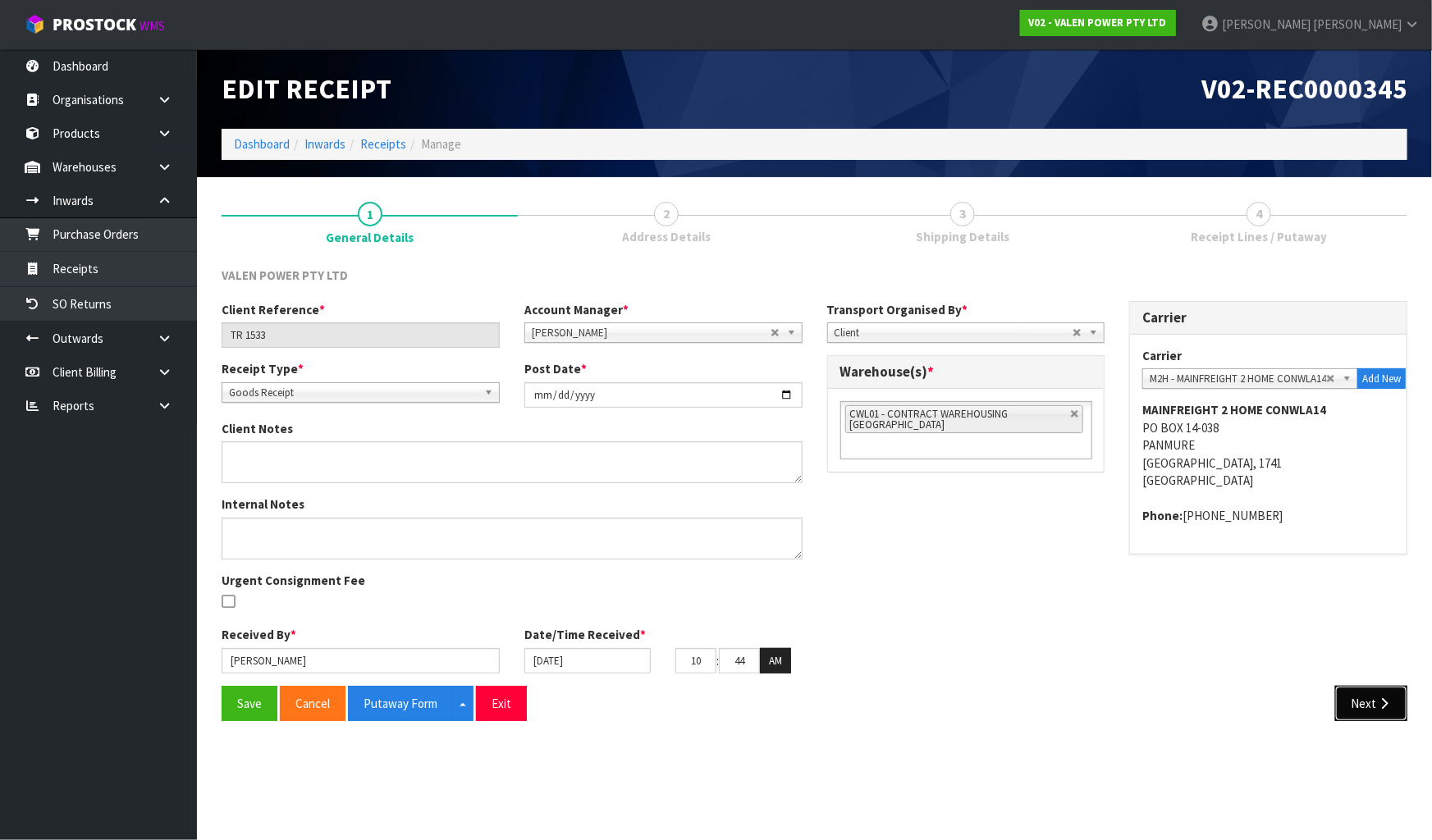
click at [1386, 713] on button "Next" at bounding box center [1371, 704] width 73 height 35
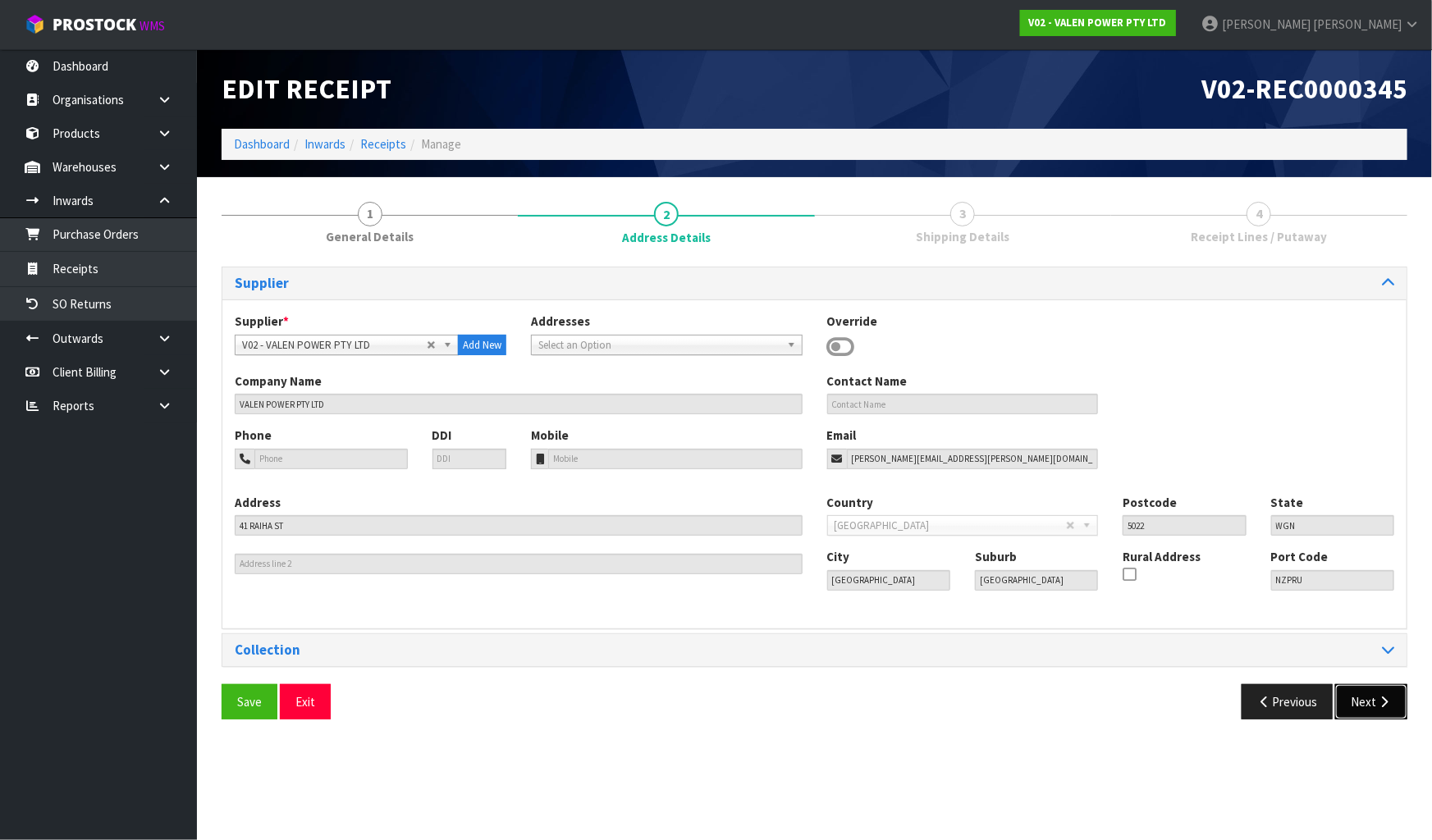
click at [1386, 713] on button "Next" at bounding box center [1371, 702] width 73 height 35
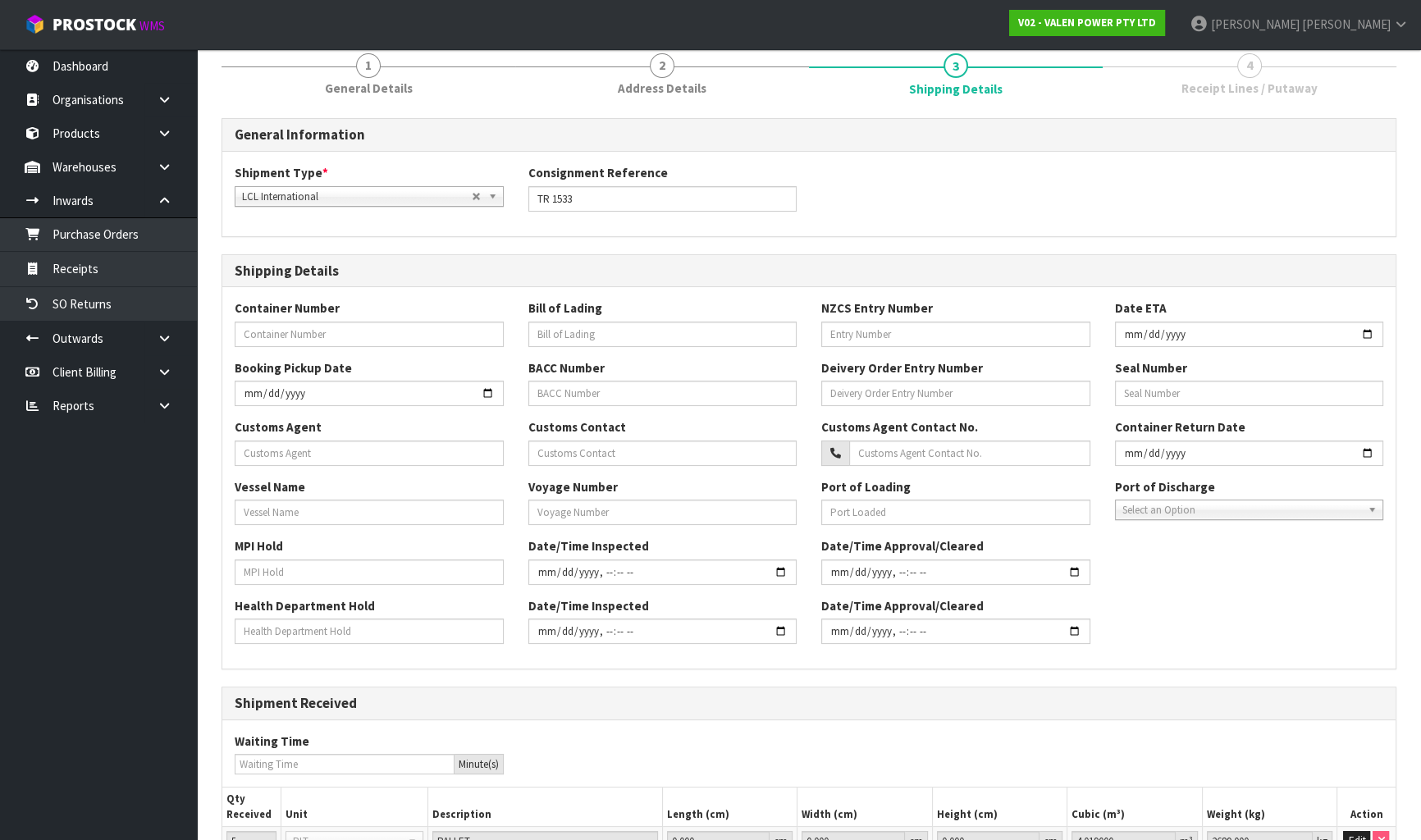
scroll to position [298, 0]
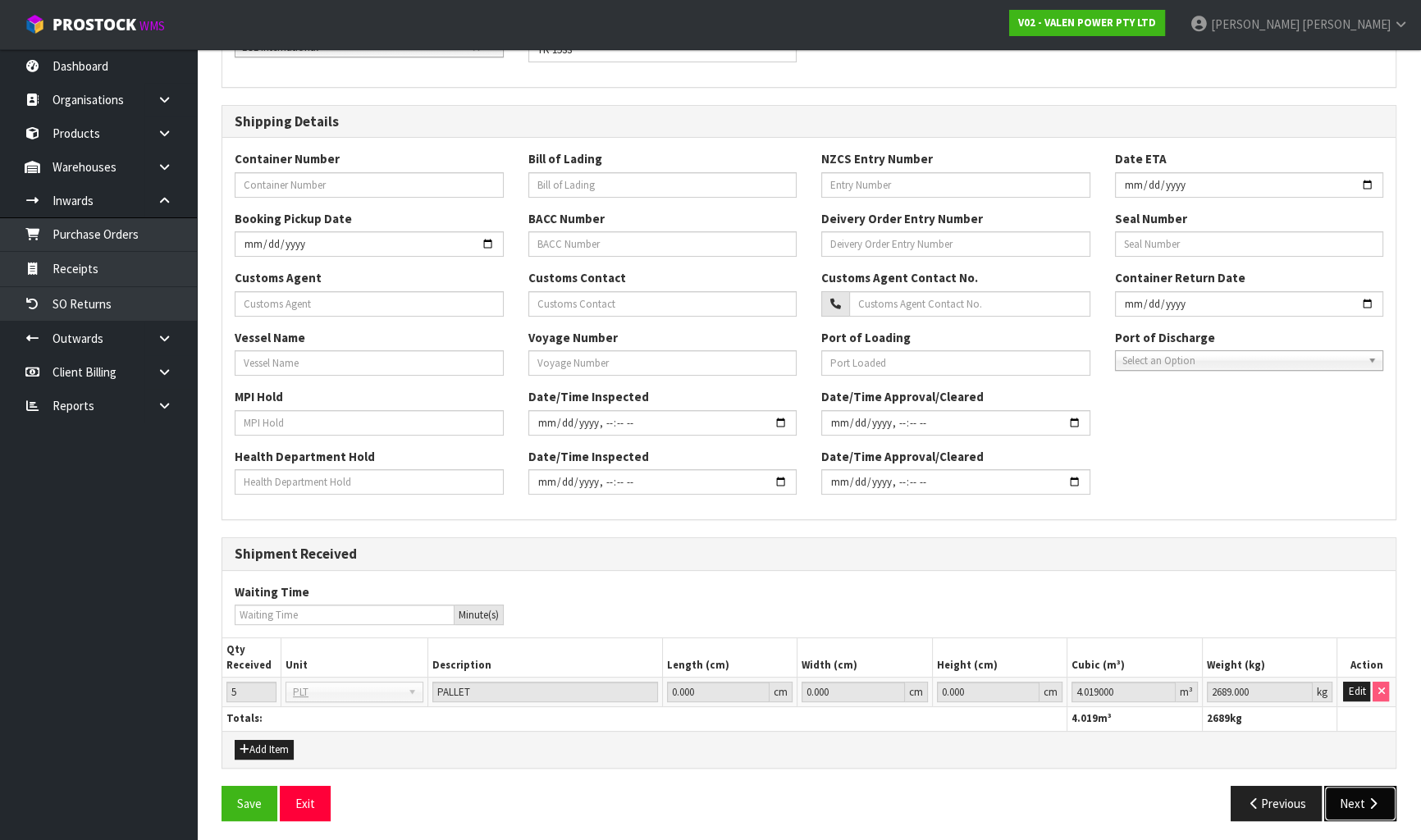
drag, startPoint x: 1361, startPoint y: 793, endPoint x: 1250, endPoint y: 723, distance: 131.2
click at [1355, 794] on button "Next" at bounding box center [1360, 803] width 73 height 35
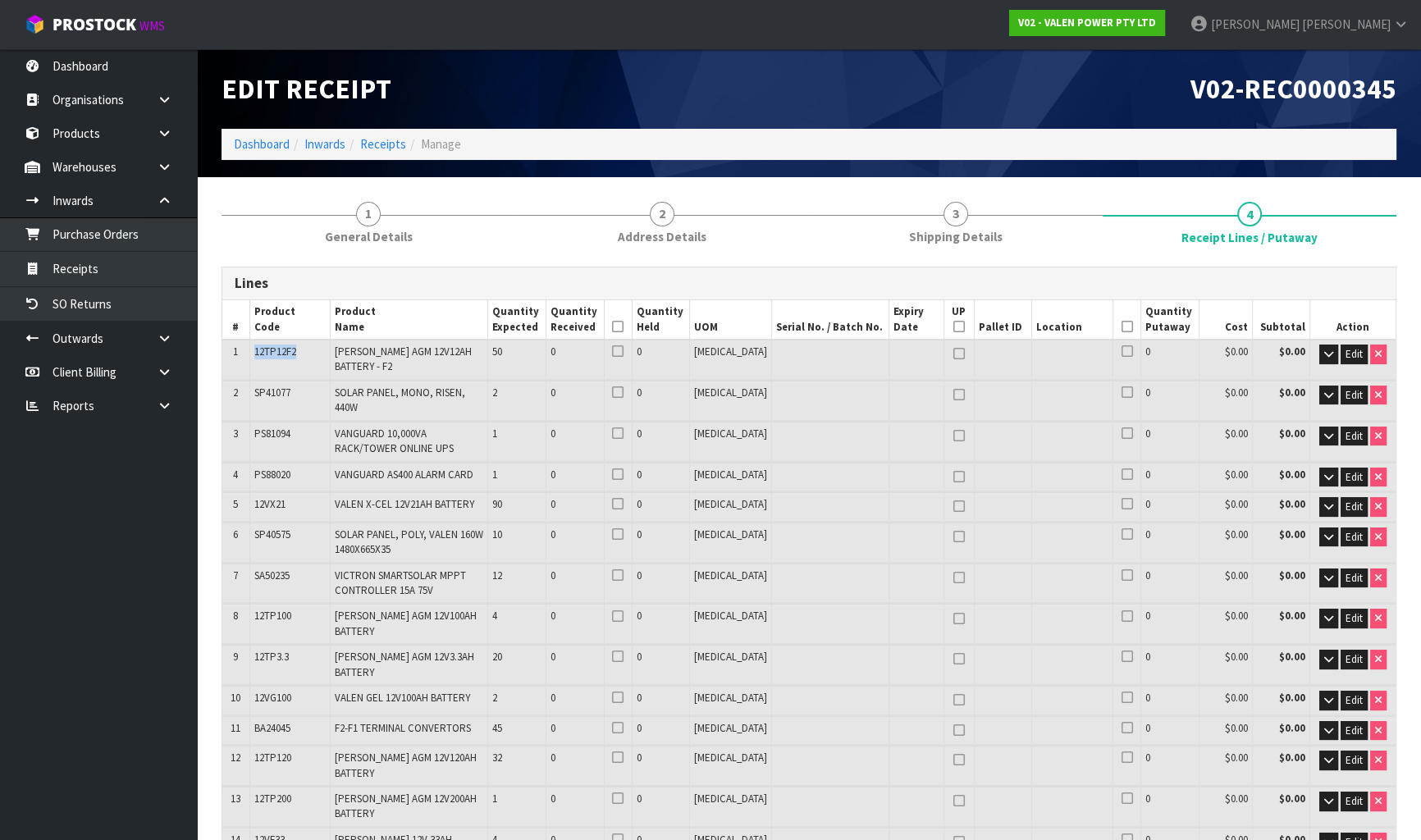
drag, startPoint x: 296, startPoint y: 351, endPoint x: 245, endPoint y: 351, distance: 51.0
click at [245, 351] on tr "1 12TP12F2 [PERSON_NAME] AGM 12V12AH BATTERY - F2 50 0 0 [MEDICAL_DATA] 0 $0.00…" at bounding box center [809, 359] width 1173 height 40
copy tr "12TP12F2"
